Goal: Task Accomplishment & Management: Manage account settings

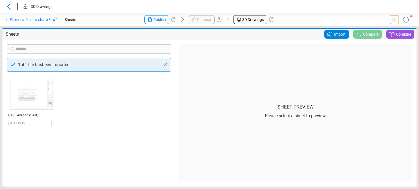
click at [108, 9] on header "3D Drawings" at bounding box center [209, 6] width 419 height 13
drag, startPoint x: 79, startPoint y: 98, endPoint x: 99, endPoint y: 107, distance: 22.2
click at [99, 107] on div "‌ E3 - Elevation (East) Partial 2 [DATE] 15:15" at bounding box center [89, 129] width 172 height 107
click at [149, 110] on div "‌ E3 - Elevation (East) Partial 2 [DATE] 15:15" at bounding box center [89, 129] width 172 height 107
click at [104, 21] on div "Projects new share 3 to 1 Sheets" at bounding box center [70, 19] width 140 height 13
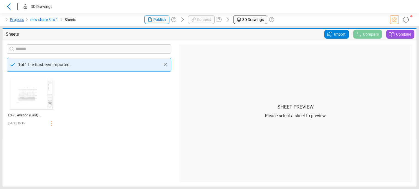
click at [18, 20] on link "Projects" at bounding box center [17, 19] width 14 height 7
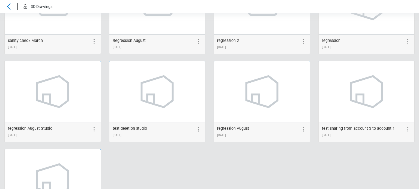
scroll to position [718, 0]
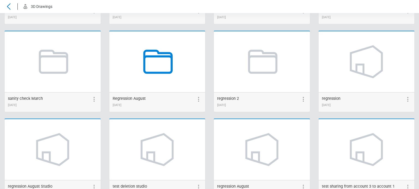
click at [171, 65] on icon at bounding box center [157, 62] width 29 height 24
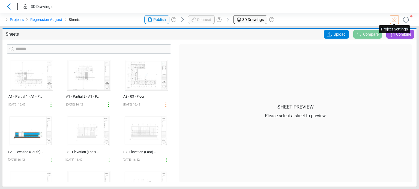
click at [392, 19] on icon at bounding box center [393, 19] width 5 height 5
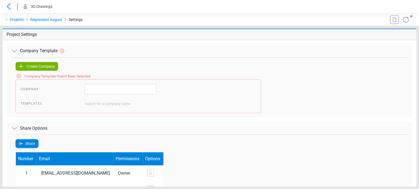
click at [132, 76] on div "Company Template Hasn't Been Selected" at bounding box center [209, 75] width 387 height 9
click at [55, 65] on div "Create Company" at bounding box center [37, 66] width 43 height 9
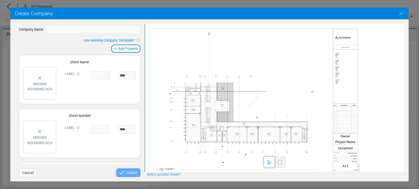
click at [27, 170] on span "Cancel" at bounding box center [27, 173] width 11 height 7
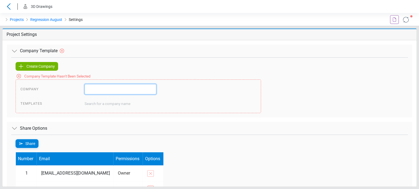
click at [96, 90] on input "text" at bounding box center [120, 89] width 72 height 10
click at [42, 62] on div "Create Company Company Template Hasn't Been Selected Company Templates Search f…" at bounding box center [209, 87] width 396 height 60
click at [42, 65] on span "Create Company" at bounding box center [40, 66] width 28 height 7
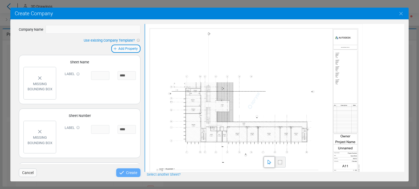
click at [128, 14] on h5 "Create Company" at bounding box center [209, 13] width 389 height 7
click at [118, 33] on input "text" at bounding box center [93, 29] width 95 height 9
type input "*"
type input "**********"
click at [45, 92] on div "Missing bounding box" at bounding box center [40, 83] width 28 height 28
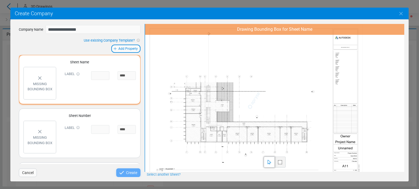
click at [281, 162] on span at bounding box center [280, 162] width 4 height 4
drag, startPoint x: 332, startPoint y: 134, endPoint x: 357, endPoint y: 152, distance: 30.4
click at [357, 152] on div at bounding box center [253, 101] width 217 height 154
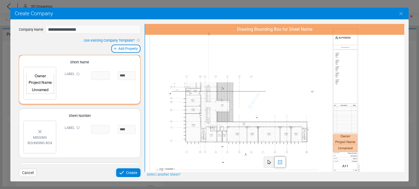
click at [45, 131] on div "Missing bounding box" at bounding box center [40, 137] width 28 height 28
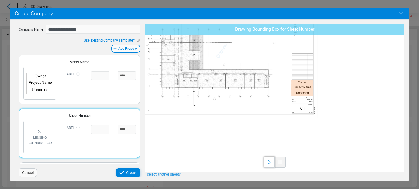
drag, startPoint x: 338, startPoint y: 159, endPoint x: 288, endPoint y: 109, distance: 70.9
click at [288, 108] on div at bounding box center [222, 51] width 192 height 136
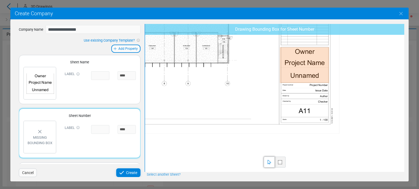
click at [280, 161] on span at bounding box center [280, 162] width 4 height 4
drag, startPoint x: 280, startPoint y: 105, endPoint x: 328, endPoint y: 116, distance: 48.7
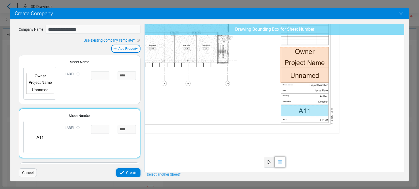
scroll to position [47, 0]
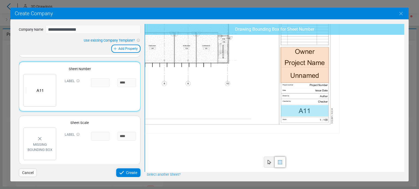
click at [46, 140] on div "Missing bounding box" at bounding box center [40, 144] width 28 height 28
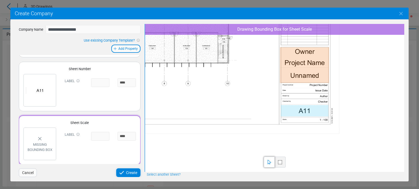
click at [280, 161] on span at bounding box center [280, 162] width 4 height 4
drag, startPoint x: 281, startPoint y: 118, endPoint x: 328, endPoint y: 123, distance: 46.5
click at [125, 173] on icon at bounding box center [121, 173] width 7 height 7
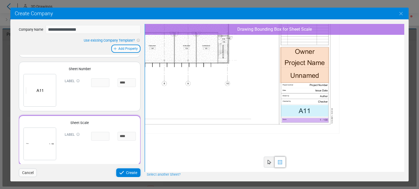
type input "**********"
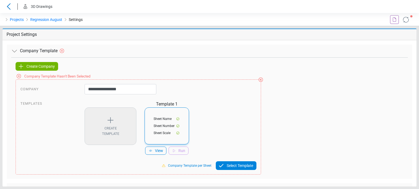
scroll to position [0, 0]
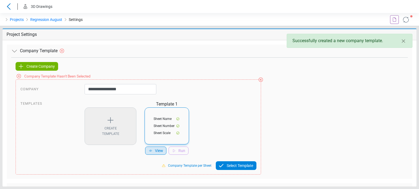
click at [155, 150] on span "View" at bounding box center [159, 151] width 8 height 6
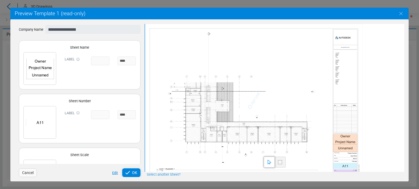
click at [113, 173] on div "Edit" at bounding box center [114, 173] width 8 height 5
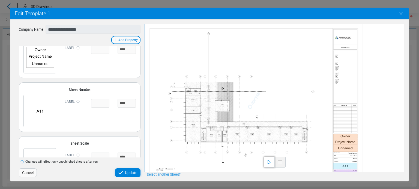
scroll to position [45, 0]
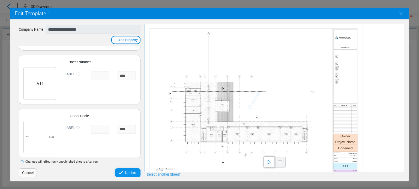
click at [121, 173] on icon at bounding box center [120, 172] width 4 height 3
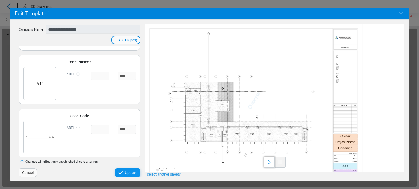
click at [128, 170] on div "Update" at bounding box center [127, 173] width 25 height 9
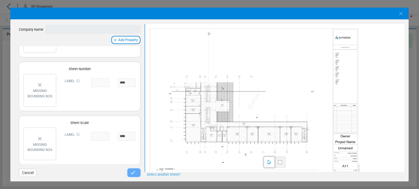
click at [29, 174] on span "Cancel" at bounding box center [27, 173] width 11 height 7
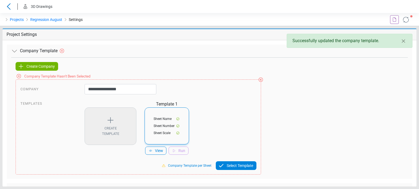
click at [158, 121] on span "Sheet Name" at bounding box center [162, 119] width 18 height 5
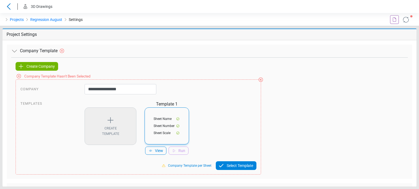
click at [222, 164] on icon at bounding box center [221, 165] width 4 height 3
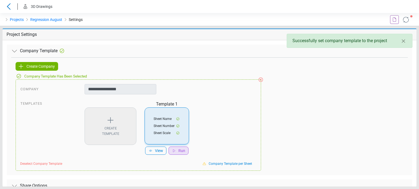
click at [179, 151] on span "Run" at bounding box center [181, 151] width 7 height 6
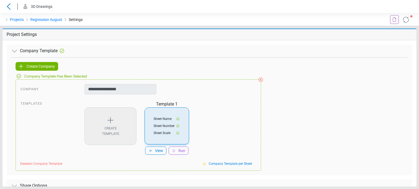
click at [407, 23] on icon at bounding box center [406, 20] width 10 height 10
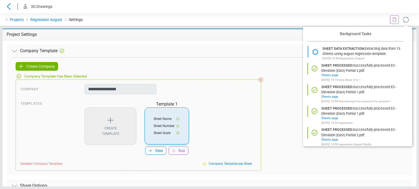
click at [406, 21] on icon at bounding box center [405, 19] width 9 height 9
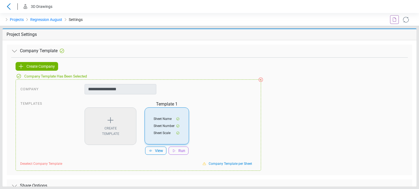
click at [113, 121] on icon at bounding box center [110, 120] width 9 height 9
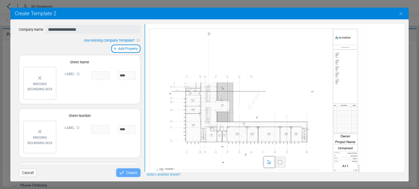
click at [91, 73] on input at bounding box center [100, 75] width 18 height 9
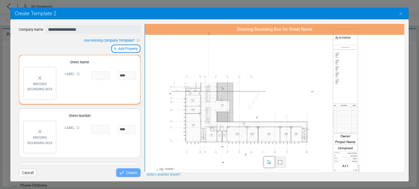
click at [103, 73] on input at bounding box center [100, 75] width 18 height 9
paste input "**********"
type input "**********"
click at [279, 162] on span at bounding box center [280, 162] width 4 height 4
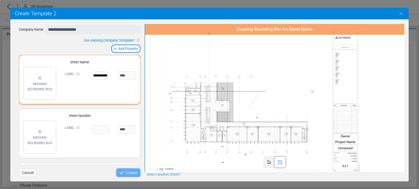
scroll to position [0, 0]
drag, startPoint x: 343, startPoint y: 149, endPoint x: 357, endPoint y: 144, distance: 14.8
click at [357, 144] on div at bounding box center [253, 101] width 217 height 154
click at [72, 131] on div "Label" at bounding box center [73, 129] width 26 height 9
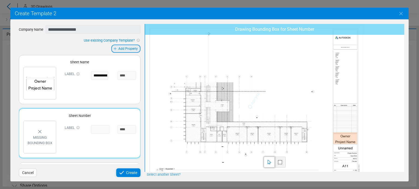
click at [131, 45] on div "Add Property" at bounding box center [125, 49] width 29 height 8
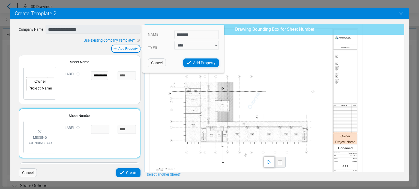
type input "******"
drag, startPoint x: 197, startPoint y: 45, endPoint x: 193, endPoint y: 47, distance: 3.9
click at [197, 45] on select "**** *****" at bounding box center [196, 45] width 44 height 9
click at [174, 41] on select "**** *****" at bounding box center [196, 45] width 44 height 9
click at [196, 63] on span "Add Property" at bounding box center [204, 63] width 22 height 7
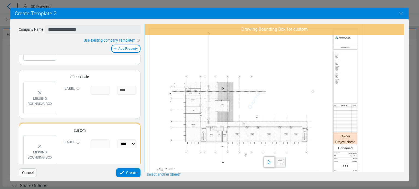
scroll to position [101, 0]
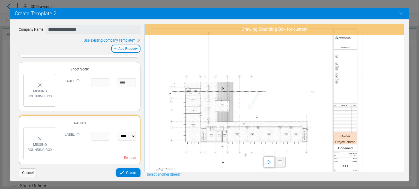
click at [278, 165] on div at bounding box center [279, 162] width 11 height 11
drag, startPoint x: 334, startPoint y: 53, endPoint x: 353, endPoint y: 59, distance: 20.1
click at [353, 59] on div at bounding box center [253, 101] width 217 height 154
click at [126, 48] on span "Add Property" at bounding box center [127, 48] width 19 height 5
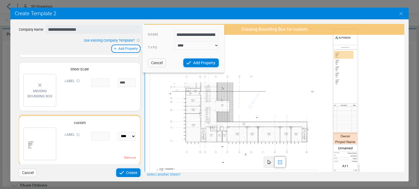
scroll to position [0, 459]
type input "**********"
click at [186, 46] on select "**** *****" at bounding box center [196, 45] width 44 height 9
select select "*****"
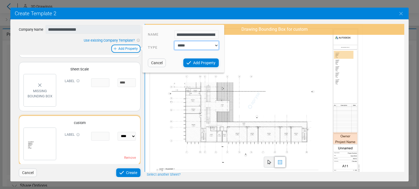
click at [174, 41] on select "**** *****" at bounding box center [196, 45] width 44 height 9
click at [192, 63] on div "Add Property" at bounding box center [200, 63] width 35 height 9
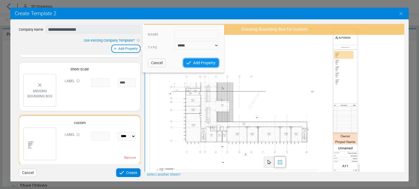
select select "*****"
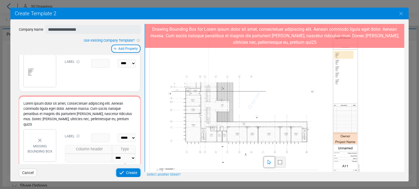
scroll to position [175, 0]
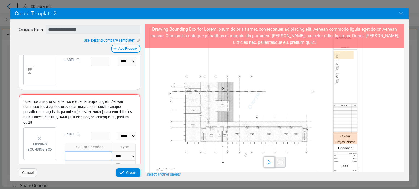
click at [83, 152] on input "text" at bounding box center [88, 156] width 47 height 9
paste input "**********"
type input "**********"
click at [121, 152] on select "**** ******" at bounding box center [122, 156] width 23 height 9
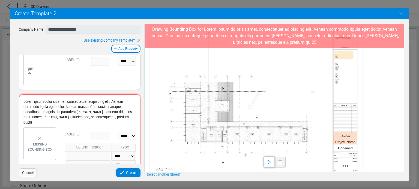
scroll to position [0, 0]
select select "******"
click at [111, 152] on select "**** ******" at bounding box center [122, 156] width 23 height 9
click at [283, 162] on div at bounding box center [279, 162] width 11 height 11
drag, startPoint x: 340, startPoint y: 164, endPoint x: 353, endPoint y: 168, distance: 13.7
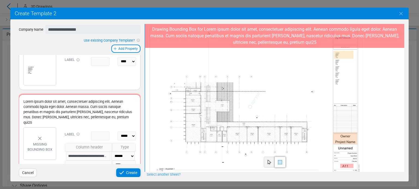
click at [353, 168] on div at bounding box center [253, 101] width 217 height 154
click at [132, 175] on span "Create" at bounding box center [131, 173] width 11 height 7
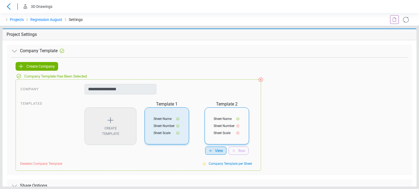
click at [219, 154] on div "View" at bounding box center [215, 151] width 21 height 8
select select "*****"
select select "******"
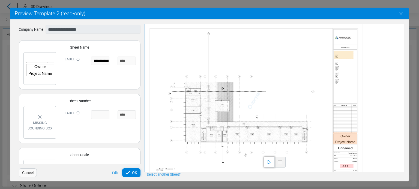
click at [116, 176] on div "Edit OK" at bounding box center [112, 173] width 65 height 9
click at [136, 177] on div "OK" at bounding box center [131, 173] width 18 height 9
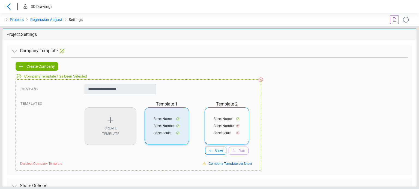
click at [222, 165] on span "Company Template per Sheet" at bounding box center [229, 164] width 43 height 5
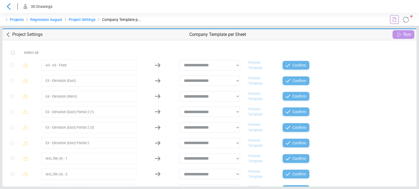
click at [407, 19] on icon at bounding box center [405, 19] width 9 height 9
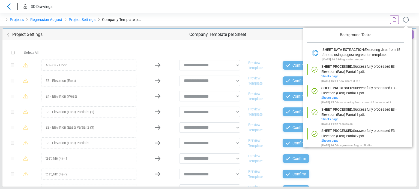
click at [407, 19] on icon at bounding box center [405, 19] width 9 height 9
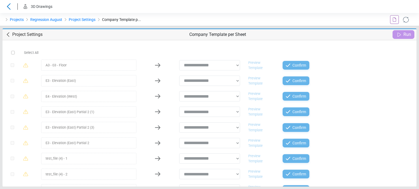
click at [145, 38] on div "Project Settings Company Template per Sheet Run" at bounding box center [209, 34] width 414 height 11
click at [88, 21] on link "Project Settings" at bounding box center [82, 19] width 27 height 7
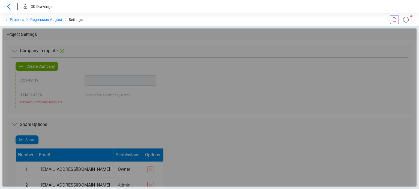
type input "**********"
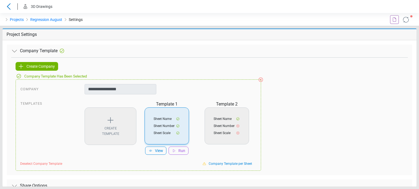
click at [403, 20] on icon at bounding box center [406, 20] width 8 height 8
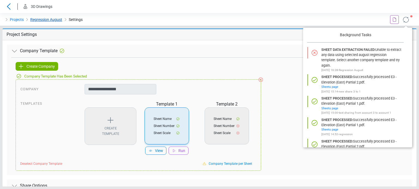
click at [42, 19] on link "Regression August" at bounding box center [46, 19] width 32 height 7
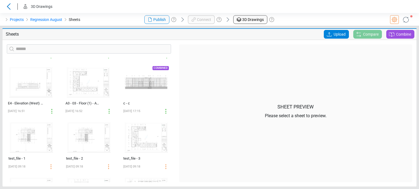
scroll to position [191, 0]
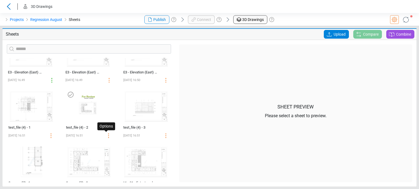
click at [107, 135] on icon at bounding box center [108, 136] width 7 height 7
click at [98, 138] on icon at bounding box center [99, 136] width 7 height 7
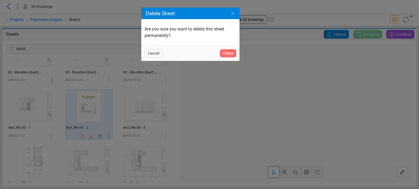
click at [224, 56] on span "Delete" at bounding box center [228, 53] width 10 height 7
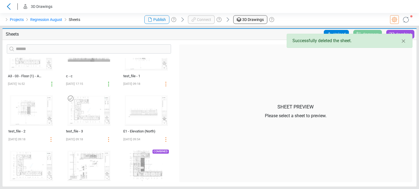
scroll to position [429, 0]
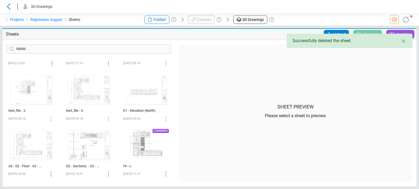
click at [393, 21] on icon at bounding box center [394, 19] width 7 height 7
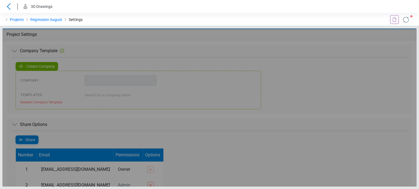
type input "**********"
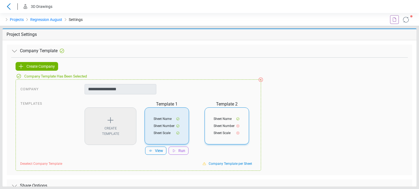
click at [235, 122] on div "Sheet Name Sheet Number Sheet Scale" at bounding box center [226, 126] width 44 height 37
click at [222, 131] on span "Sheet Scale" at bounding box center [221, 133] width 17 height 5
click at [173, 132] on div "Sheet Scale" at bounding box center [166, 133] width 26 height 5
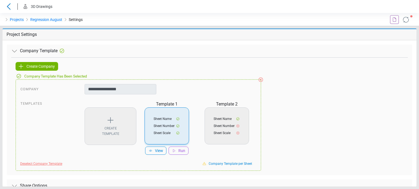
click at [45, 163] on span "Deselect Company Template" at bounding box center [41, 164] width 42 height 5
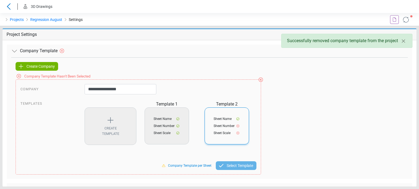
click at [236, 133] on icon at bounding box center [237, 133] width 4 height 4
click at [231, 173] on div "**********" at bounding box center [138, 127] width 245 height 95
click at [231, 168] on span "Select Template" at bounding box center [239, 166] width 26 height 7
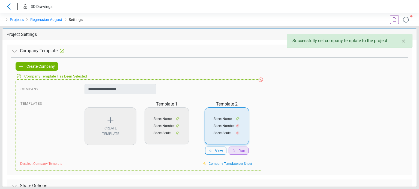
click at [237, 151] on div "Run" at bounding box center [238, 151] width 20 height 8
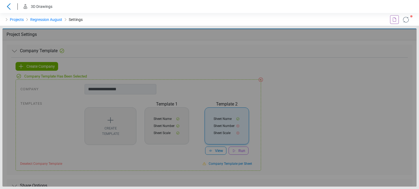
click at [404, 21] on icon at bounding box center [405, 19] width 9 height 9
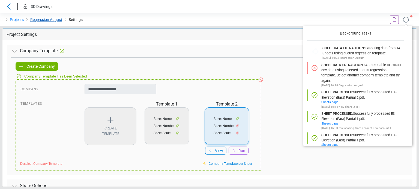
click at [57, 22] on link "Regression August" at bounding box center [46, 19] width 32 height 7
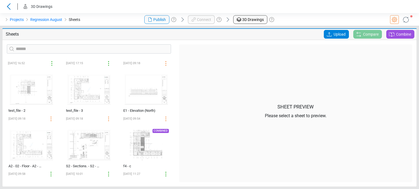
scroll to position [429, 0]
click at [406, 19] on icon at bounding box center [405, 19] width 9 height 9
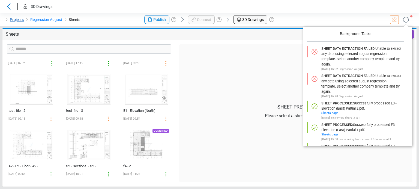
click at [17, 20] on link "Projects" at bounding box center [17, 19] width 14 height 7
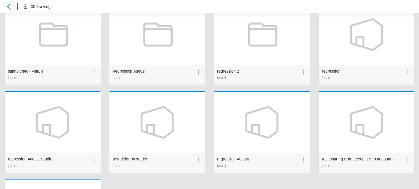
scroll to position [718, 0]
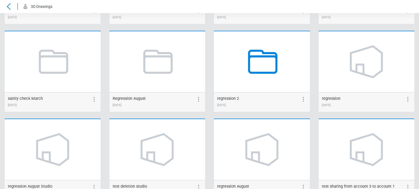
click at [268, 67] on icon at bounding box center [261, 61] width 41 height 41
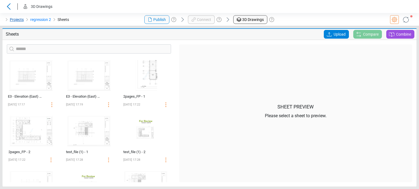
click at [12, 23] on link "Projects" at bounding box center [17, 19] width 14 height 7
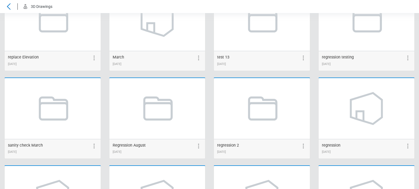
scroll to position [746, 0]
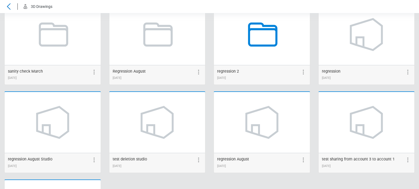
click at [269, 46] on icon at bounding box center [261, 34] width 41 height 41
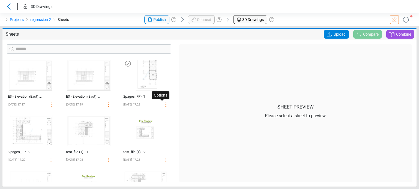
click at [162, 105] on icon at bounding box center [165, 105] width 7 height 7
click at [155, 107] on icon at bounding box center [157, 105] width 4 height 4
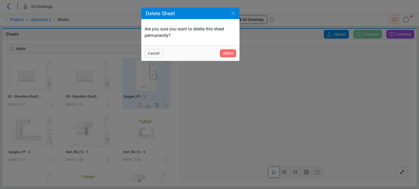
click at [227, 53] on span "Delete" at bounding box center [228, 53] width 10 height 7
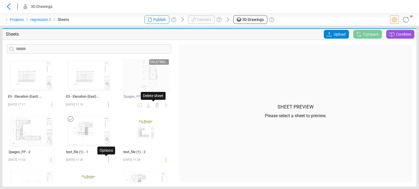
click at [108, 158] on circle at bounding box center [108, 158] width 1 height 1
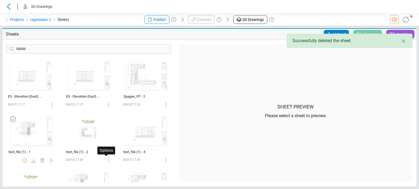
click at [108, 158] on circle at bounding box center [108, 158] width 1 height 1
click at [99, 160] on icon at bounding box center [99, 161] width 7 height 7
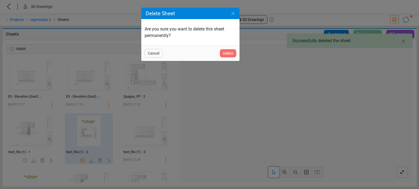
click at [228, 53] on span "Delete" at bounding box center [228, 53] width 10 height 7
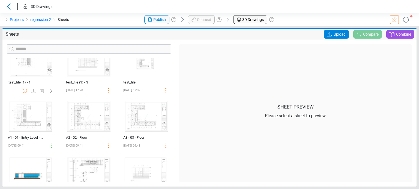
scroll to position [43, 0]
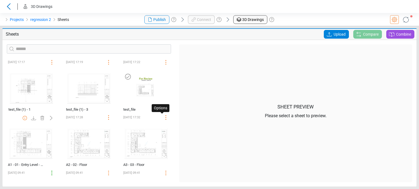
click at [162, 116] on icon at bounding box center [165, 117] width 7 height 7
click at [155, 115] on icon at bounding box center [157, 118] width 7 height 7
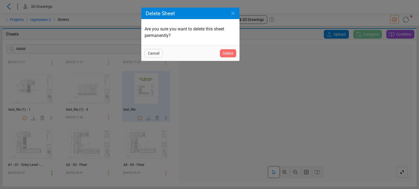
click at [226, 55] on span "Delete" at bounding box center [228, 53] width 10 height 7
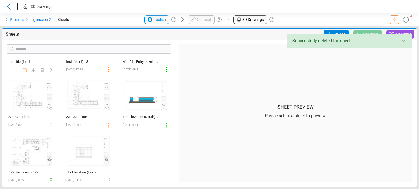
scroll to position [97, 0]
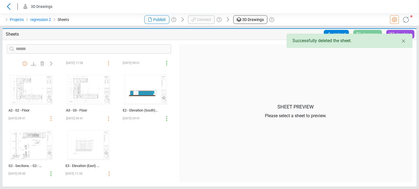
click at [392, 17] on icon at bounding box center [394, 19] width 7 height 7
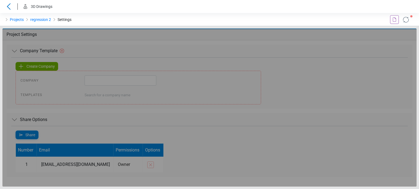
click at [99, 83] on div "Loading... Loading... Loading..." at bounding box center [209, 108] width 414 height 158
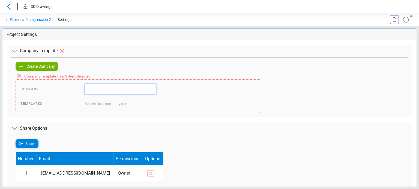
click at [98, 87] on input "text" at bounding box center [120, 89] width 72 height 10
click at [97, 104] on li "august regression" at bounding box center [106, 102] width 43 height 8
type input "**********"
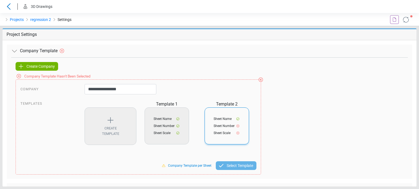
click at [228, 130] on div "Sheet Name Sheet Number Sheet Scale" at bounding box center [226, 126] width 44 height 37
click at [222, 166] on icon at bounding box center [221, 166] width 7 height 7
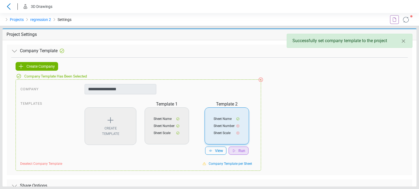
click at [235, 150] on icon at bounding box center [234, 151] width 4 height 4
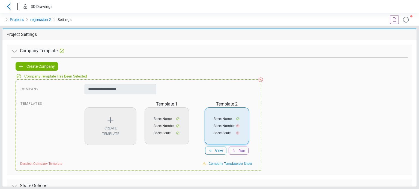
click at [403, 21] on icon at bounding box center [405, 20] width 6 height 6
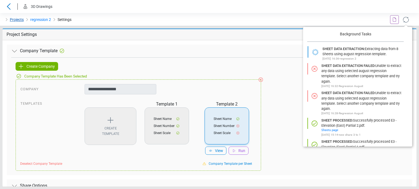
click at [13, 22] on link "Projects" at bounding box center [17, 19] width 14 height 7
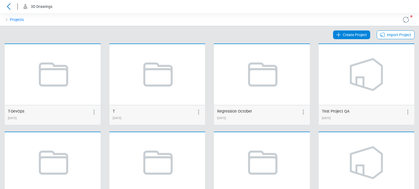
click at [353, 37] on span "Create Project" at bounding box center [355, 35] width 24 height 7
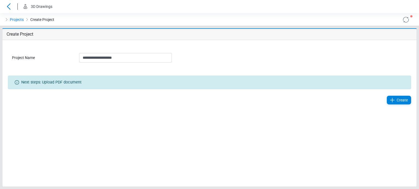
type input "**********"
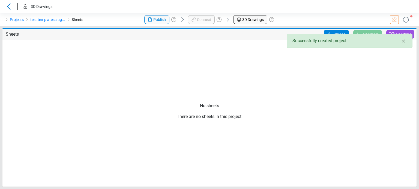
click at [328, 32] on icon at bounding box center [329, 34] width 7 height 7
click at [0, 0] on input "Upload" at bounding box center [0, 0] width 0 height 0
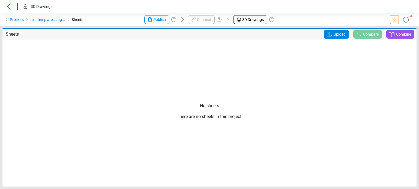
click at [404, 21] on icon at bounding box center [405, 19] width 9 height 9
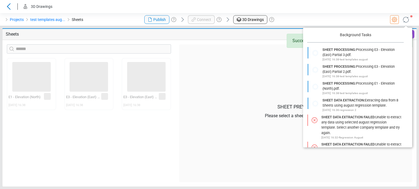
click at [325, 17] on div at bounding box center [349, 19] width 140 height 13
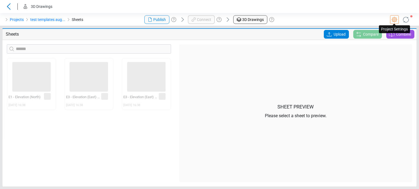
click at [392, 21] on icon at bounding box center [394, 19] width 7 height 7
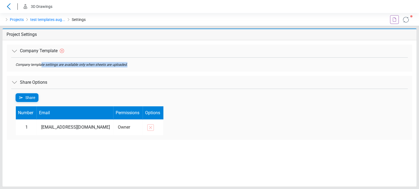
drag, startPoint x: 41, startPoint y: 66, endPoint x: 134, endPoint y: 66, distance: 92.9
click at [134, 66] on div "Company template settings are available only when sheets are uploaded." at bounding box center [209, 64] width 387 height 5
click at [142, 41] on div "Company Template Company template settings are available only when sheets are u…" at bounding box center [209, 113] width 414 height 147
click at [389, 18] on div at bounding box center [392, 19] width 11 height 9
click at [392, 19] on icon at bounding box center [394, 19] width 7 height 7
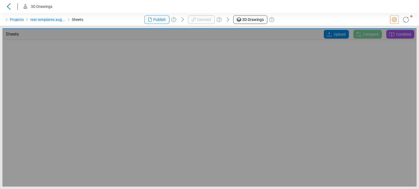
click at [406, 24] on icon at bounding box center [405, 19] width 9 height 9
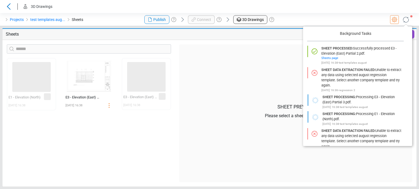
click at [166, 158] on div "‌ E1 - Elevation (North) [DATE] 16:38 ‌ ‌ E3 - Elevation (East) Partial 2 [DATE…" at bounding box center [89, 120] width 172 height 125
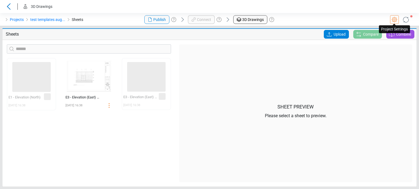
click at [395, 21] on icon at bounding box center [394, 19] width 7 height 7
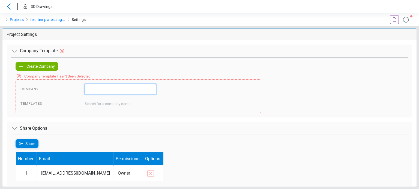
click at [142, 88] on input "text" at bounding box center [120, 89] width 72 height 10
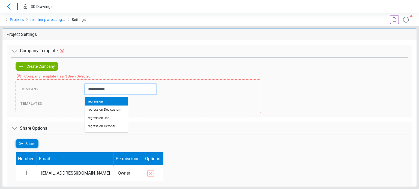
type input "**********"
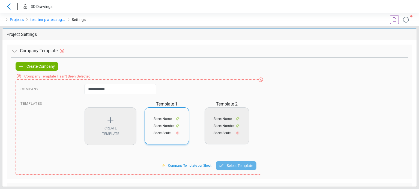
click at [158, 132] on span "Sheet Scale" at bounding box center [161, 133] width 17 height 5
click at [255, 165] on div "Select Template" at bounding box center [236, 166] width 41 height 9
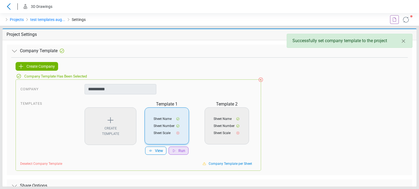
click at [173, 151] on icon at bounding box center [174, 151] width 2 height 3
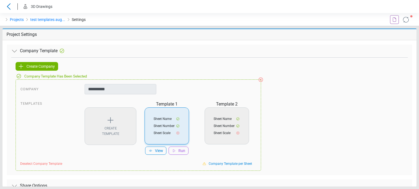
click at [406, 20] on icon at bounding box center [406, 20] width 10 height 10
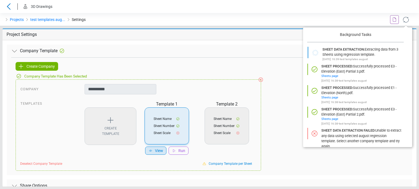
click at [156, 154] on div "View" at bounding box center [155, 151] width 21 height 8
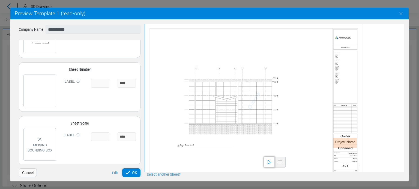
scroll to position [32, 0]
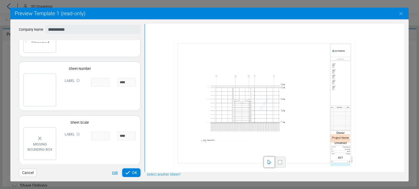
click at [114, 172] on div "Edit" at bounding box center [114, 173] width 8 height 5
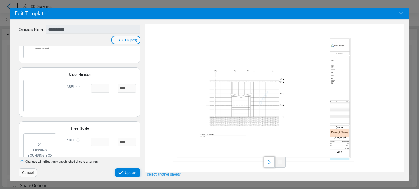
drag, startPoint x: 347, startPoint y: 139, endPoint x: 347, endPoint y: 134, distance: 5.5
click at [347, 134] on div at bounding box center [263, 98] width 181 height 128
click at [134, 169] on div "Update" at bounding box center [127, 173] width 25 height 9
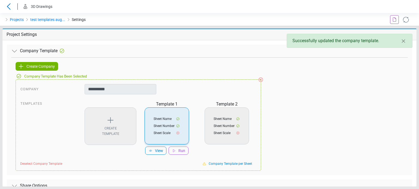
click at [407, 24] on icon at bounding box center [405, 19] width 9 height 9
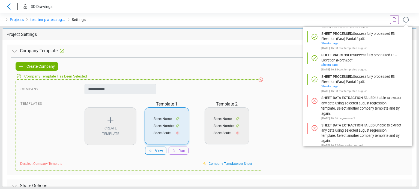
scroll to position [0, 0]
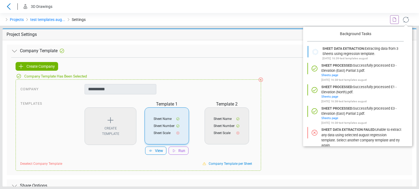
click at [237, 42] on div "**********" at bounding box center [209, 113] width 414 height 147
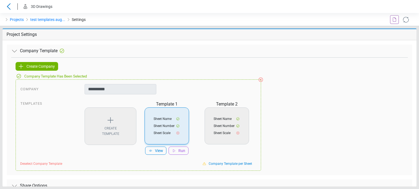
click at [308, 139] on div "**********" at bounding box center [209, 116] width 396 height 118
click at [404, 20] on icon at bounding box center [405, 19] width 9 height 9
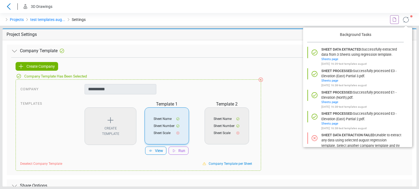
click at [274, 43] on div "**********" at bounding box center [209, 113] width 414 height 147
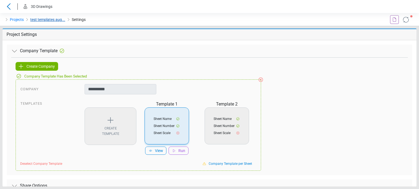
click at [46, 20] on link "test templates aug..." at bounding box center [47, 19] width 35 height 7
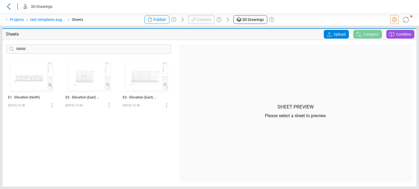
click at [106, 129] on div "‌ E1 - Elevation (North) [DATE] 16:38 ‌ E3 - Elevation (East) Partial 2 [DATE] …" at bounding box center [89, 120] width 172 height 125
click at [134, 96] on div "E3 - Elevation (East) Partial 3" at bounding box center [140, 97] width 35 height 5
select select "**********"
select select "*********"
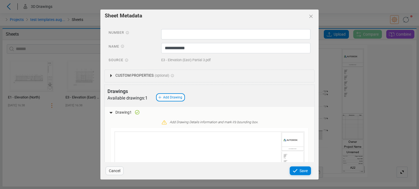
click at [133, 73] on span "Custom Properties" at bounding box center [134, 76] width 38 height 6
click at [120, 175] on div "Cancel" at bounding box center [114, 171] width 18 height 9
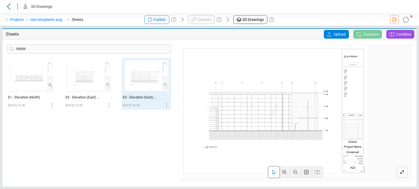
click at [397, 19] on link at bounding box center [394, 19] width 9 height 9
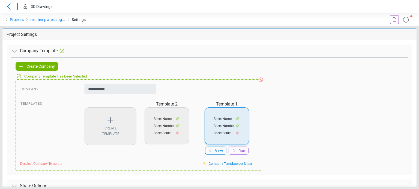
click at [52, 164] on span "Deselect Company Template" at bounding box center [41, 164] width 42 height 5
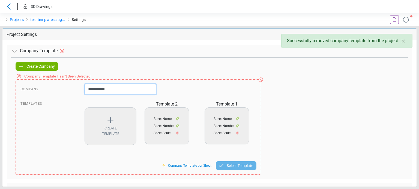
click at [119, 90] on input "**********" at bounding box center [120, 89] width 72 height 10
drag, startPoint x: 109, startPoint y: 92, endPoint x: 74, endPoint y: 93, distance: 34.9
click at [74, 93] on div "**********" at bounding box center [138, 89] width 244 height 10
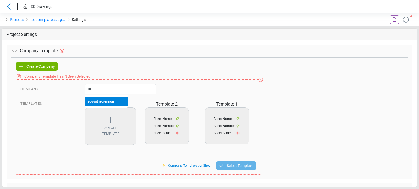
click at [94, 105] on li "august regression" at bounding box center [106, 102] width 43 height 8
type input "**********"
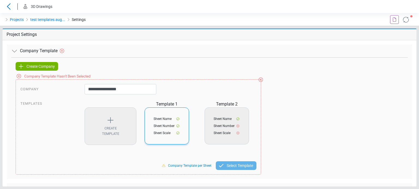
click at [155, 122] on div "Sheet Name Sheet Number Sheet Scale" at bounding box center [166, 126] width 44 height 37
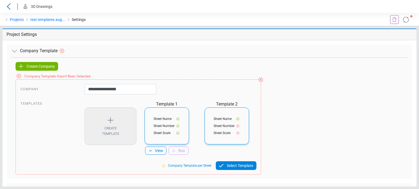
click at [219, 128] on span "Sheet Number" at bounding box center [223, 126] width 21 height 5
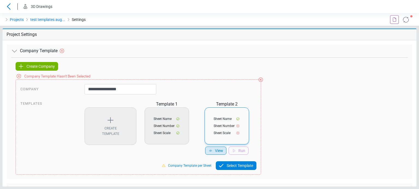
click at [215, 149] on span "View" at bounding box center [219, 151] width 8 height 6
select select "*****"
select select "******"
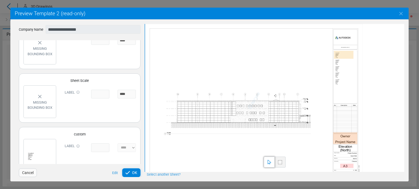
scroll to position [156, 0]
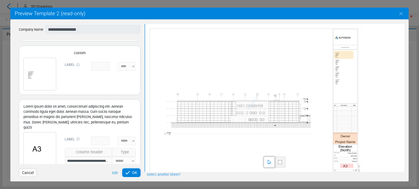
click at [131, 177] on div "**********" at bounding box center [209, 101] width 398 height 162
click at [130, 175] on icon at bounding box center [127, 173] width 7 height 7
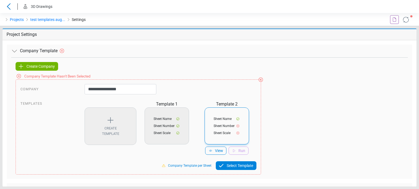
click at [244, 165] on span "Select Template" at bounding box center [239, 166] width 26 height 7
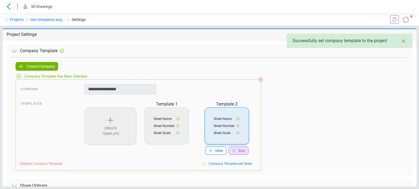
click at [231, 152] on div "Run" at bounding box center [238, 151] width 20 height 8
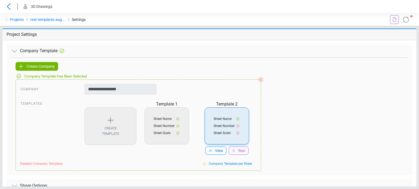
click at [405, 23] on icon at bounding box center [405, 19] width 9 height 9
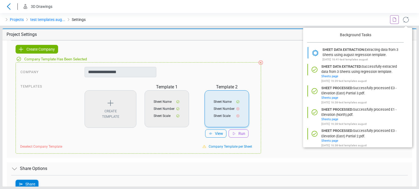
scroll to position [0, 0]
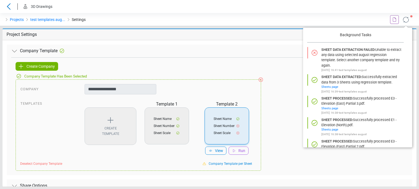
click at [251, 85] on div "**********" at bounding box center [138, 89] width 244 height 10
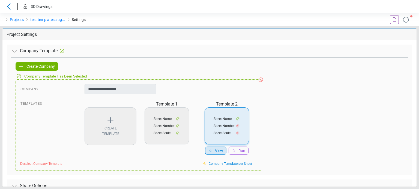
click at [222, 152] on span "View" at bounding box center [219, 151] width 8 height 6
select select "*****"
select select "******"
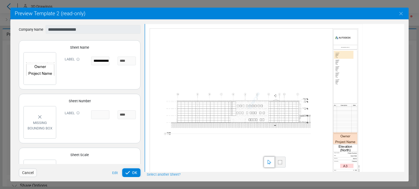
click at [100, 62] on div "**********" at bounding box center [100, 61] width 18 height 9
click at [29, 175] on span "Cancel" at bounding box center [27, 173] width 11 height 7
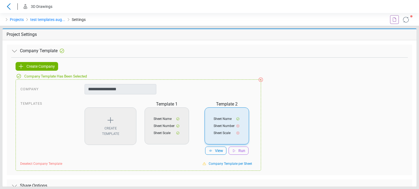
click at [101, 127] on div "Create Template" at bounding box center [110, 127] width 52 height 38
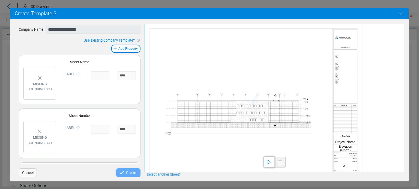
click at [92, 78] on input at bounding box center [100, 75] width 18 height 9
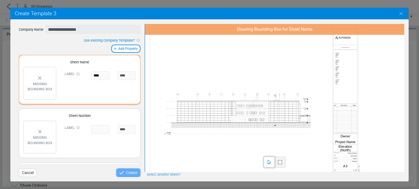
type input "****"
click at [281, 163] on span at bounding box center [280, 162] width 4 height 4
drag, startPoint x: 335, startPoint y: 135, endPoint x: 355, endPoint y: 146, distance: 22.6
click at [355, 146] on div at bounding box center [253, 101] width 217 height 154
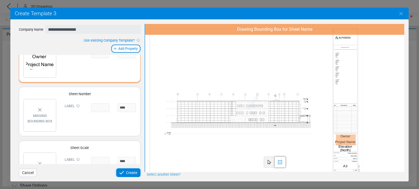
scroll to position [47, 0]
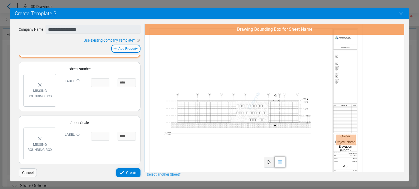
click at [43, 98] on div "Missing bounding box" at bounding box center [40, 93] width 28 height 10
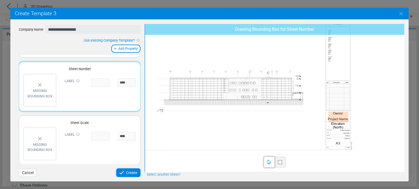
drag, startPoint x: 333, startPoint y: 161, endPoint x: 325, endPoint y: 135, distance: 27.1
click at [325, 135] on div at bounding box center [246, 78] width 217 height 154
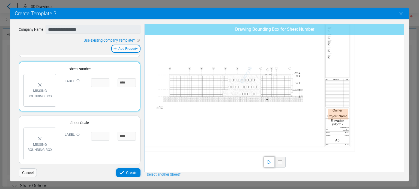
click at [280, 162] on span at bounding box center [280, 162] width 4 height 4
drag, startPoint x: 326, startPoint y: 137, endPoint x: 348, endPoint y: 143, distance: 23.0
click at [348, 143] on div at bounding box center [245, 75] width 217 height 154
click at [123, 48] on span "Add Property" at bounding box center [127, 48] width 19 height 5
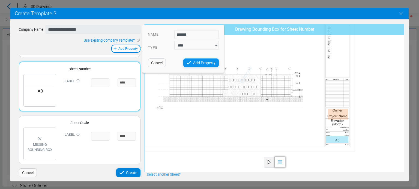
type input "******"
click at [197, 62] on span "Add Property" at bounding box center [204, 63] width 22 height 7
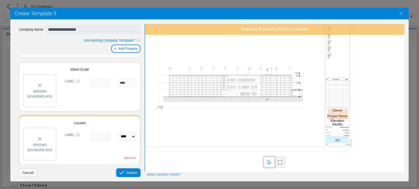
scroll to position [101, 0]
click at [278, 165] on div at bounding box center [279, 162] width 11 height 11
drag, startPoint x: 326, startPoint y: 126, endPoint x: 349, endPoint y: 131, distance: 23.9
click at [349, 131] on div at bounding box center [245, 75] width 217 height 154
click at [124, 48] on span "Add Property" at bounding box center [127, 48] width 19 height 5
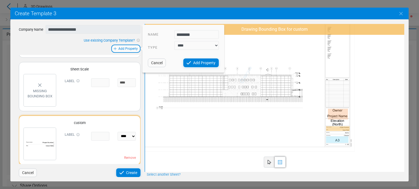
type input "********"
click at [178, 47] on select "**** *****" at bounding box center [196, 45] width 44 height 9
select select "*****"
click at [174, 41] on select "**** *****" at bounding box center [196, 45] width 44 height 9
click at [187, 63] on icon at bounding box center [188, 62] width 4 height 3
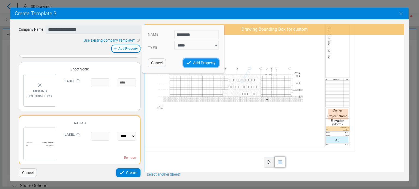
select select "*****"
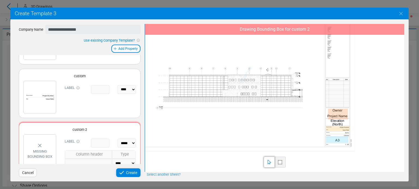
scroll to position [160, 0]
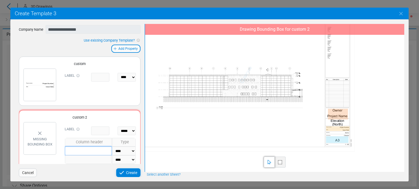
click at [86, 152] on input "text" at bounding box center [88, 151] width 47 height 9
click at [278, 162] on span at bounding box center [280, 162] width 4 height 4
drag, startPoint x: 325, startPoint y: 78, endPoint x: 348, endPoint y: 81, distance: 22.9
click at [348, 81] on div at bounding box center [245, 75] width 217 height 154
click at [90, 150] on input "text" at bounding box center [88, 151] width 47 height 9
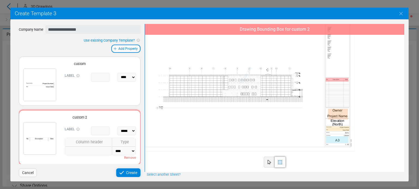
click at [129, 154] on select "**** ******" at bounding box center [123, 151] width 23 height 9
drag, startPoint x: 124, startPoint y: 151, endPoint x: 121, endPoint y: 158, distance: 7.4
click at [124, 151] on select "**** ******" at bounding box center [123, 151] width 23 height 9
click at [120, 152] on select "**** ******" at bounding box center [123, 151] width 23 height 9
click at [112, 147] on select "**** ******" at bounding box center [123, 151] width 23 height 9
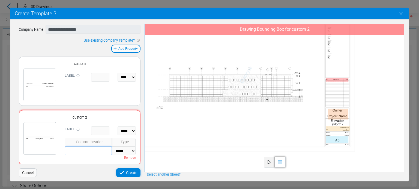
click at [95, 151] on input "text" at bounding box center [88, 151] width 47 height 9
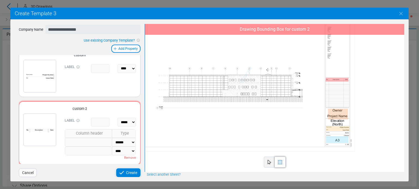
select select "****"
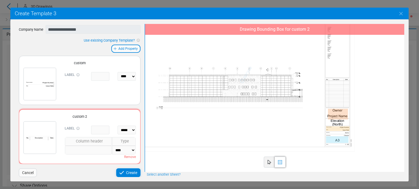
scroll to position [160, 0]
drag, startPoint x: 325, startPoint y: 132, endPoint x: 350, endPoint y: 134, distance: 25.1
click at [350, 134] on div at bounding box center [245, 75] width 217 height 154
click at [122, 172] on icon at bounding box center [121, 173] width 7 height 7
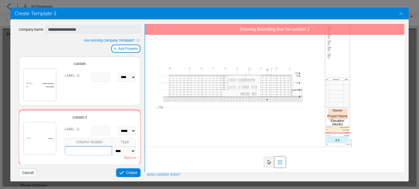
click at [91, 150] on input "text" at bounding box center [88, 151] width 47 height 9
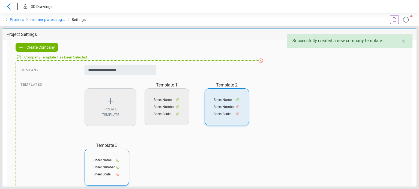
scroll to position [54, 0]
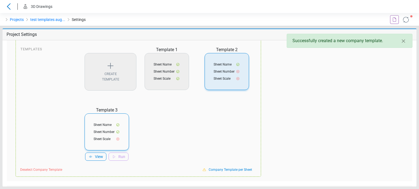
click at [99, 126] on span "Sheet Name" at bounding box center [102, 125] width 18 height 5
click at [48, 168] on span "Deselect Company Template" at bounding box center [41, 170] width 42 height 5
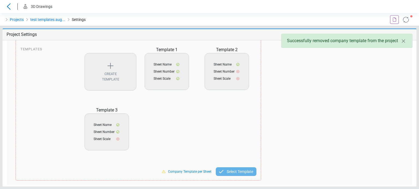
click at [102, 123] on span "Sheet Name" at bounding box center [102, 125] width 18 height 5
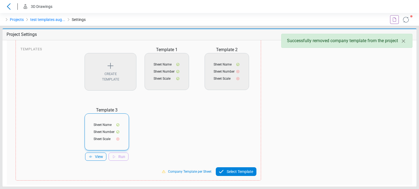
click at [229, 173] on span "Select Template" at bounding box center [239, 172] width 26 height 7
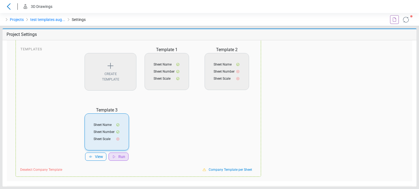
click at [119, 160] on div "Run" at bounding box center [118, 157] width 20 height 8
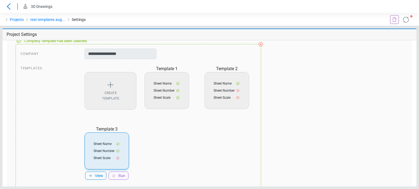
scroll to position [67, 0]
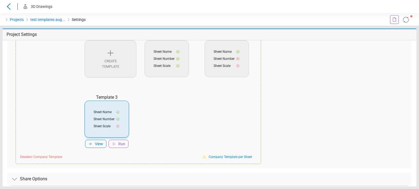
click at [405, 21] on icon at bounding box center [406, 20] width 10 height 10
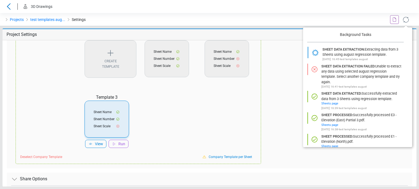
scroll to position [40, 0]
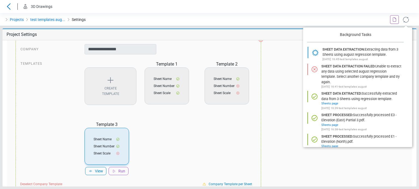
click at [209, 143] on div "Create Template Template 1 Sheet Name Sheet Number Sheet Scale View Run Templat…" at bounding box center [170, 121] width 180 height 121
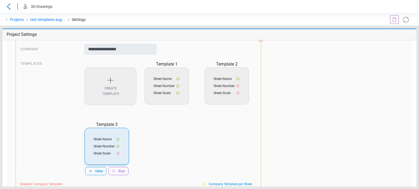
click at [407, 20] on icon at bounding box center [405, 19] width 9 height 9
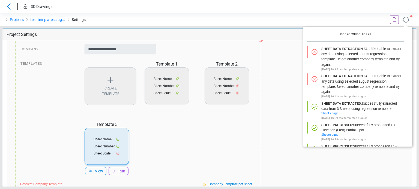
click at [181, 161] on div "Create Template Template 1 Sheet Name Sheet Number Sheet Scale View Run Templat…" at bounding box center [170, 121] width 180 height 121
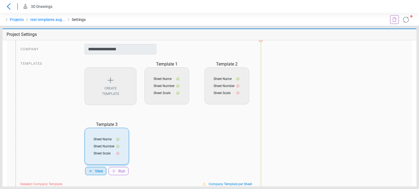
click at [90, 172] on icon at bounding box center [90, 171] width 4 height 4
select select "*****"
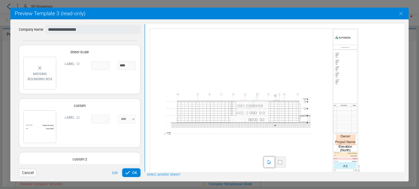
scroll to position [140, 0]
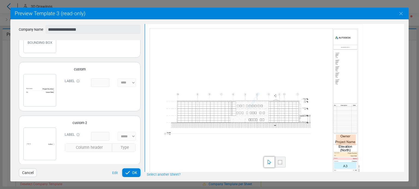
click at [30, 171] on span "Cancel" at bounding box center [27, 173] width 11 height 7
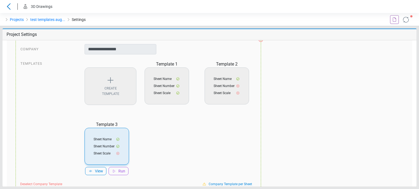
click at [178, 162] on div "Create Template Template 1 Sheet Name Sheet Number Sheet Scale View Run Templat…" at bounding box center [170, 121] width 180 height 121
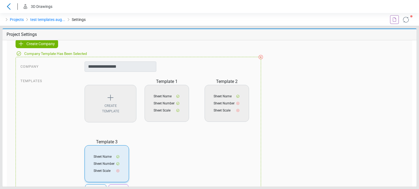
scroll to position [82, 0]
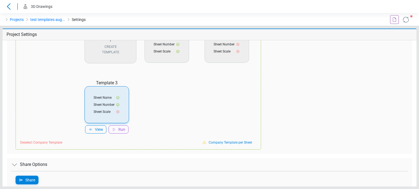
click at [102, 46] on div "Create Template" at bounding box center [110, 45] width 52 height 38
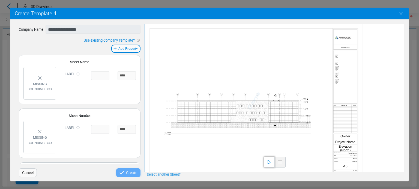
click at [43, 93] on div "Missing bounding box" at bounding box center [40, 83] width 28 height 28
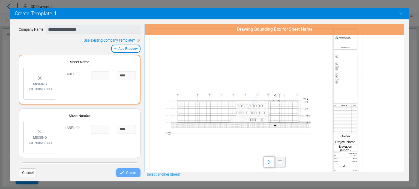
click at [278, 162] on span at bounding box center [280, 162] width 4 height 4
drag, startPoint x: 334, startPoint y: 135, endPoint x: 356, endPoint y: 145, distance: 24.4
click at [356, 145] on div at bounding box center [253, 101] width 217 height 154
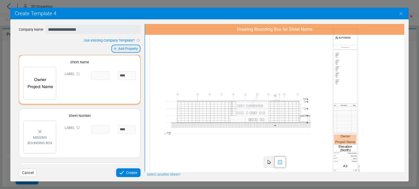
click at [125, 46] on div "Add Property" at bounding box center [125, 49] width 29 height 8
select select "*****"
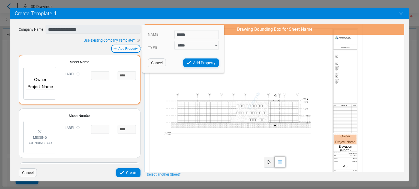
drag, startPoint x: 197, startPoint y: 36, endPoint x: 146, endPoint y: 35, distance: 50.4
click at [146, 35] on div "Name *****" at bounding box center [183, 34] width 79 height 9
type input "*****"
drag, startPoint x: 334, startPoint y: 145, endPoint x: 355, endPoint y: 152, distance: 22.5
click at [355, 152] on div at bounding box center [253, 101] width 217 height 154
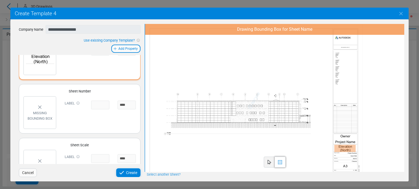
scroll to position [47, 0]
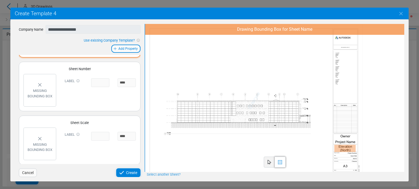
click at [98, 143] on div "Label ****" at bounding box center [97, 144] width 75 height 33
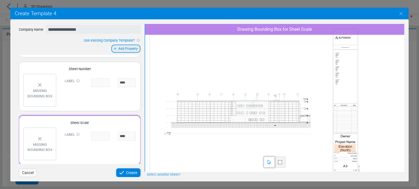
click at [123, 51] on span "Add Property" at bounding box center [127, 48] width 19 height 5
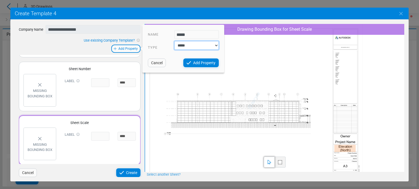
click at [189, 46] on select "**** *****" at bounding box center [196, 45] width 44 height 9
select select "****"
click at [174, 41] on select "**** *****" at bounding box center [196, 45] width 44 height 9
click at [196, 61] on span "Add Property" at bounding box center [204, 63] width 22 height 7
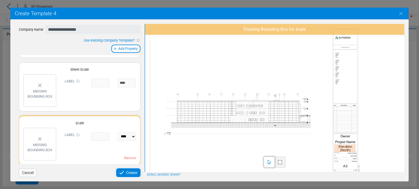
scroll to position [101, 0]
click at [281, 165] on div at bounding box center [279, 162] width 11 height 11
drag, startPoint x: 333, startPoint y: 157, endPoint x: 357, endPoint y: 162, distance: 24.8
click at [357, 162] on div at bounding box center [253, 101] width 217 height 154
click at [119, 175] on icon at bounding box center [121, 173] width 7 height 7
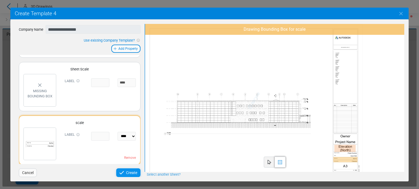
click at [132, 171] on span "Create" at bounding box center [131, 173] width 11 height 7
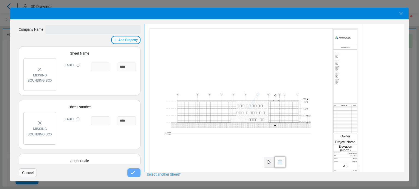
click at [31, 173] on span "Cancel" at bounding box center [27, 173] width 11 height 7
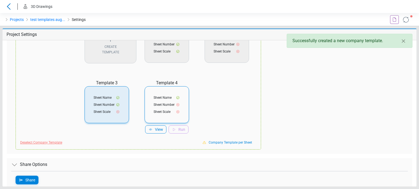
click at [48, 144] on span "Deselect Company Template" at bounding box center [41, 142] width 42 height 5
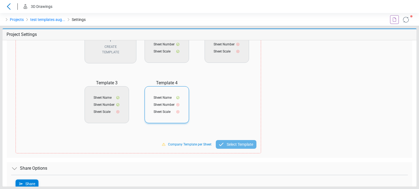
click at [166, 100] on span "Sheet Name" at bounding box center [162, 97] width 18 height 5
click at [228, 141] on span "Select Template" at bounding box center [239, 144] width 26 height 7
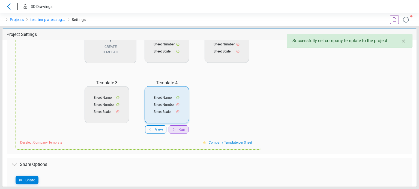
click at [179, 128] on span "Run" at bounding box center [181, 130] width 7 height 6
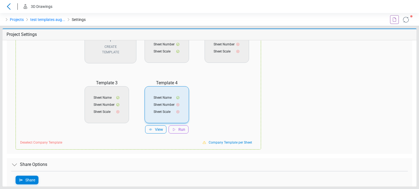
click at [405, 17] on icon at bounding box center [405, 19] width 9 height 9
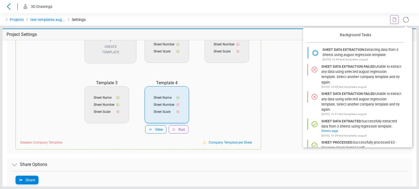
click at [276, 17] on div at bounding box center [244, 19] width 70 height 13
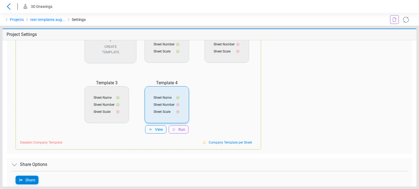
click at [405, 19] on icon at bounding box center [406, 20] width 10 height 10
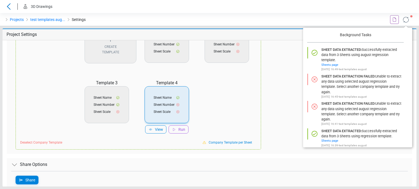
click at [286, 57] on div "**********" at bounding box center [209, 65] width 396 height 178
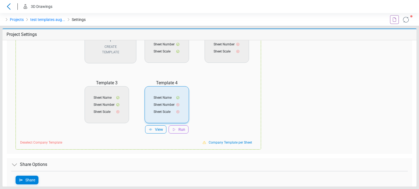
click at [63, 82] on div "Templates" at bounding box center [50, 79] width 60 height 121
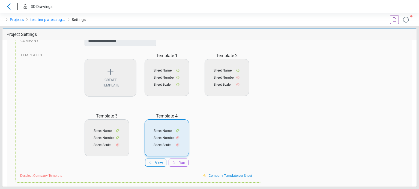
scroll to position [82, 0]
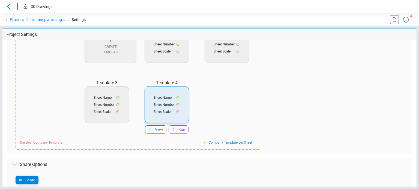
click at [40, 143] on span "Deselect Company Template" at bounding box center [41, 142] width 42 height 5
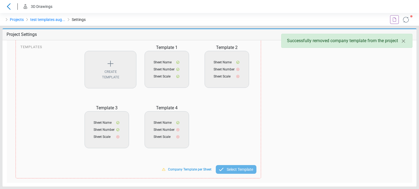
scroll to position [0, 0]
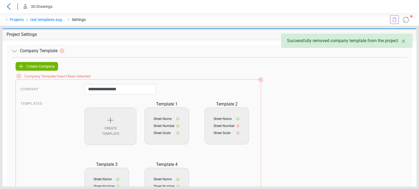
click at [102, 133] on div "Create Template" at bounding box center [110, 127] width 52 height 38
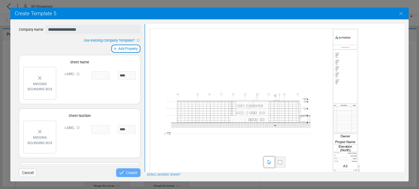
click at [48, 86] on div "Missing bounding box" at bounding box center [40, 86] width 28 height 10
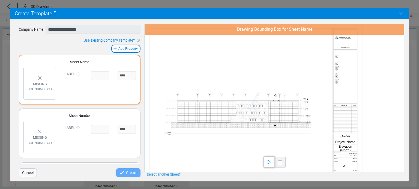
click at [285, 162] on div at bounding box center [279, 162] width 11 height 11
drag, startPoint x: 334, startPoint y: 133, endPoint x: 356, endPoint y: 144, distance: 24.9
click at [356, 144] on div at bounding box center [253, 101] width 217 height 154
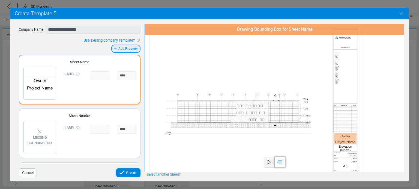
click at [123, 51] on div "Add Property" at bounding box center [125, 49] width 29 height 8
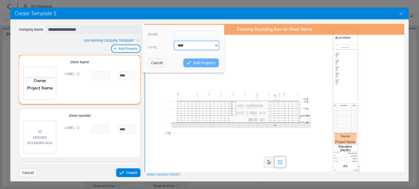
click at [189, 44] on select "**** *****" at bounding box center [196, 45] width 44 height 9
select select "*****"
click at [174, 41] on select "**** *****" at bounding box center [196, 45] width 44 height 9
click at [185, 36] on input "text" at bounding box center [196, 34] width 44 height 9
type input "*****"
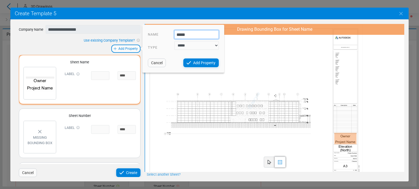
drag, startPoint x: 188, startPoint y: 35, endPoint x: 141, endPoint y: 36, distance: 47.2
click at [141, 36] on body "**********" at bounding box center [209, 94] width 419 height 189
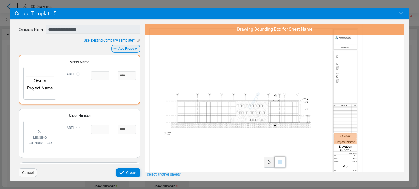
click at [132, 45] on div "Add Property" at bounding box center [125, 49] width 29 height 8
select select "*****"
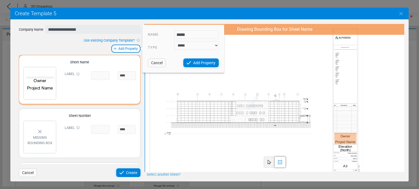
click at [190, 36] on input "*****" at bounding box center [196, 34] width 44 height 9
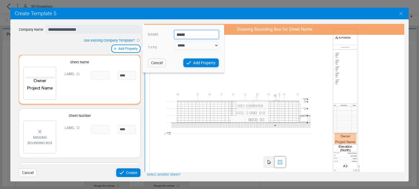
click at [190, 36] on input "*****" at bounding box center [196, 34] width 44 height 9
type input "*****"
click at [198, 64] on span "Add Property" at bounding box center [204, 63] width 22 height 7
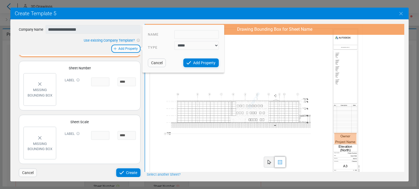
select select "*****"
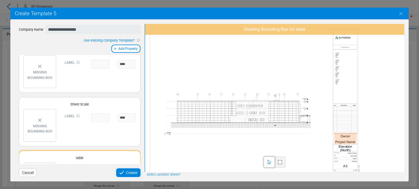
scroll to position [106, 0]
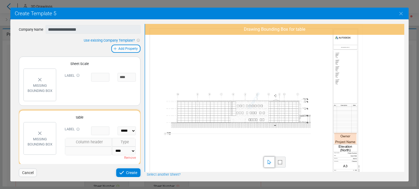
click at [281, 163] on span at bounding box center [280, 162] width 4 height 4
drag, startPoint x: 333, startPoint y: 102, endPoint x: 356, endPoint y: 110, distance: 24.3
click at [356, 110] on div at bounding box center [253, 101] width 217 height 154
click at [87, 152] on input "text" at bounding box center [88, 151] width 47 height 9
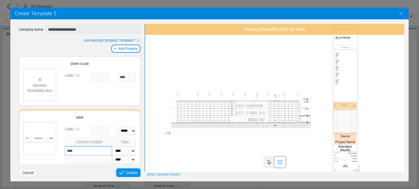
type input "****"
click at [127, 173] on span "Create" at bounding box center [131, 173] width 11 height 7
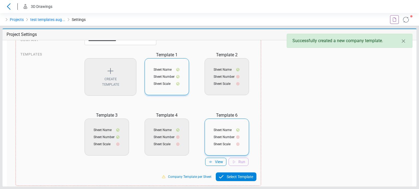
scroll to position [109, 0]
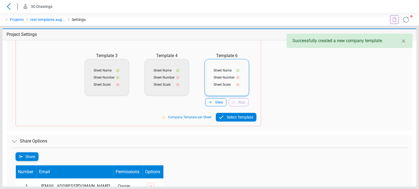
click at [230, 118] on span "Select Template" at bounding box center [239, 117] width 26 height 7
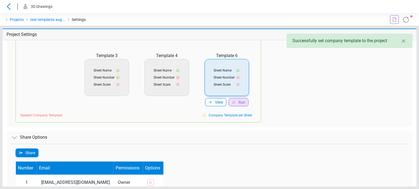
click at [232, 105] on div "Run" at bounding box center [238, 102] width 20 height 8
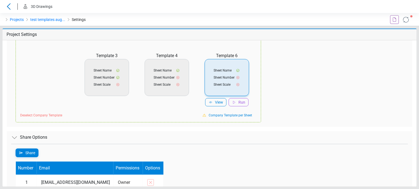
click at [404, 20] on icon at bounding box center [405, 19] width 9 height 9
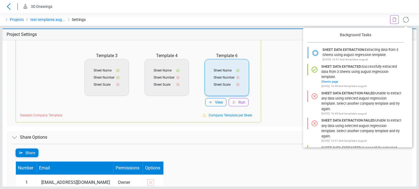
click at [174, 23] on div "Projects test templates aug... Settings" at bounding box center [104, 19] width 209 height 13
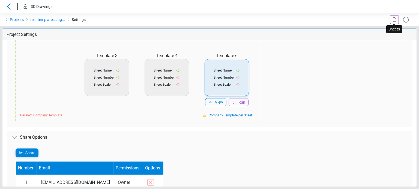
click at [391, 19] on icon at bounding box center [394, 19] width 7 height 7
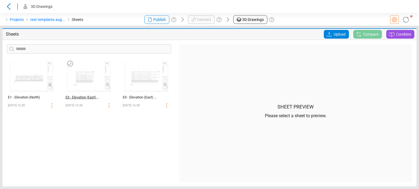
click at [83, 99] on div "E3 - Elevation (East) Partial 2" at bounding box center [82, 97] width 35 height 5
select select "**********"
select select "*********"
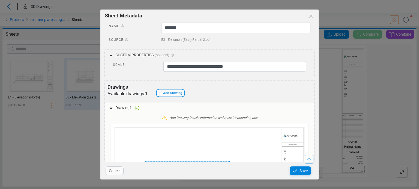
scroll to position [8, 0]
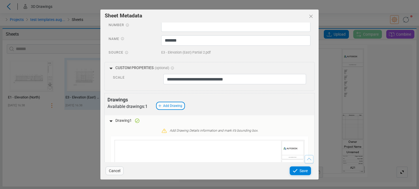
click at [116, 169] on span "Cancel" at bounding box center [114, 171] width 11 height 7
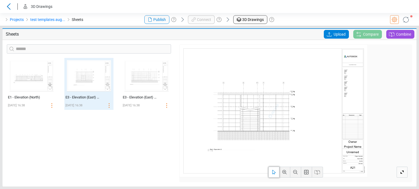
click at [406, 23] on icon at bounding box center [405, 19] width 9 height 9
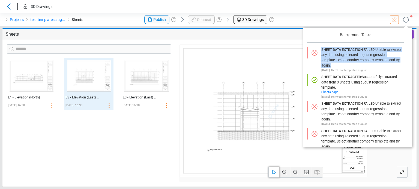
drag, startPoint x: 332, startPoint y: 66, endPoint x: 318, endPoint y: 52, distance: 19.1
click at [318, 52] on div "Sheet data extraction failed : Unable to extract any data using selected august…" at bounding box center [353, 59] width 96 height 25
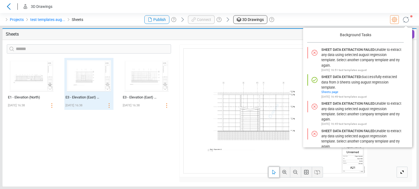
click at [303, 17] on div at bounding box center [349, 19] width 140 height 13
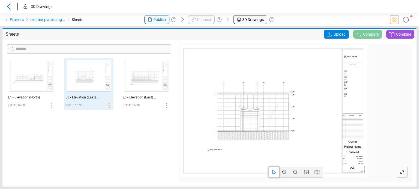
click at [140, 146] on div "‌ E1 - Elevation (North) [DATE] 16:38 ‌ E3 - Elevation (East) Partial 2 [DATE] …" at bounding box center [89, 120] width 172 height 125
click at [98, 17] on div "Projects test templates aug... Sheets" at bounding box center [70, 19] width 140 height 13
click at [376, 16] on div at bounding box center [349, 19] width 140 height 13
click at [146, 149] on div "‌ E1 - Elevation (North) [DATE] 16:38 ‌ E3 - Elevation (East) Partial 2 [DATE] …" at bounding box center [89, 120] width 172 height 125
click at [314, 18] on div at bounding box center [349, 19] width 140 height 13
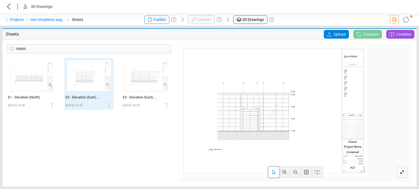
click at [406, 17] on icon at bounding box center [405, 19] width 9 height 9
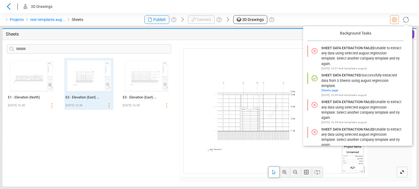
click at [341, 19] on div at bounding box center [349, 19] width 140 height 13
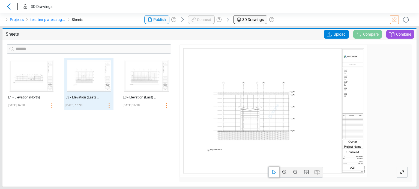
click at [328, 25] on div at bounding box center [349, 19] width 140 height 13
click at [402, 18] on icon at bounding box center [405, 19] width 9 height 9
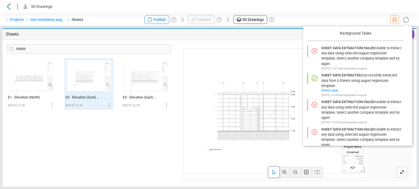
click at [352, 16] on div at bounding box center [349, 19] width 140 height 13
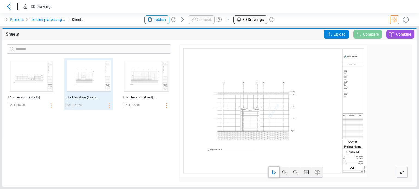
click at [161, 156] on div "‌ E1 - Elevation (North) [DATE] 16:38 ‌ E3 - Elevation (East) Partial 2 [DATE] …" at bounding box center [89, 120] width 172 height 125
click at [111, 15] on div "Projects test templates aug... Sheets" at bounding box center [70, 19] width 140 height 13
click at [110, 12] on header "3D Drawings" at bounding box center [209, 6] width 419 height 13
click at [117, 26] on div "Sheets Upload Compare Combine ‌ E1 - Elevation (North) [DATE] 16:38 ‌ E3 - Elev…" at bounding box center [209, 107] width 419 height 163
click at [85, 150] on div "‌ E1 - Elevation (North) [DATE] 16:38 ‌ E3 - Elevation (East) Partial 2 [DATE] …" at bounding box center [89, 120] width 172 height 125
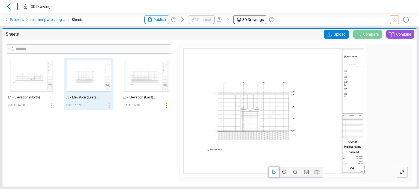
click at [398, 19] on div at bounding box center [400, 19] width 33 height 11
click at [397, 20] on icon at bounding box center [394, 19] width 7 height 7
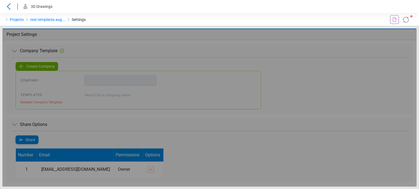
type input "**********"
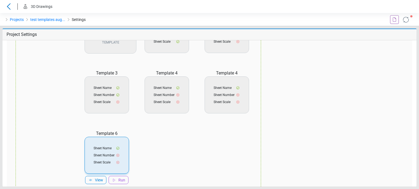
scroll to position [109, 0]
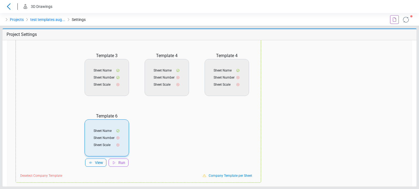
click at [180, 157] on div "Create Template Template 1 Sheet Name Sheet Number Sheet Scale View Run Templat…" at bounding box center [170, 82] width 180 height 181
click at [41, 144] on div "Templates" at bounding box center [50, 82] width 60 height 181
click at [58, 145] on div "Templates" at bounding box center [50, 82] width 60 height 181
click at [192, 133] on div "Create Template Template 1 Sheet Name Sheet Number Sheet Scale View Run Templat…" at bounding box center [170, 82] width 180 height 181
click at [193, 146] on div "Create Template Template 1 Sheet Name Sheet Number Sheet Scale View Run Templat…" at bounding box center [170, 82] width 180 height 181
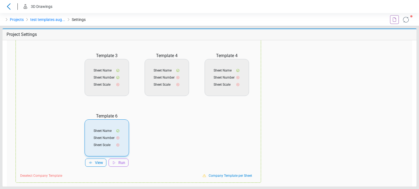
click at [52, 157] on div "Templates" at bounding box center [50, 82] width 60 height 181
click at [179, 137] on div "Create Template Template 1 Sheet Name Sheet Number Sheet Scale View Run Templat…" at bounding box center [170, 82] width 180 height 181
click at [183, 143] on div "Create Template Template 1 Sheet Name Sheet Number Sheet Scale View Run Templat…" at bounding box center [170, 82] width 180 height 181
click at [174, 137] on div "Create Template Template 1 Sheet Name Sheet Number Sheet Scale View Run Templat…" at bounding box center [170, 82] width 180 height 181
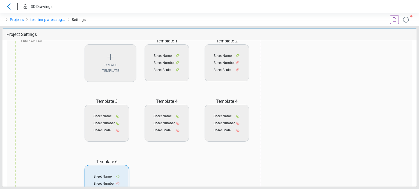
scroll to position [0, 0]
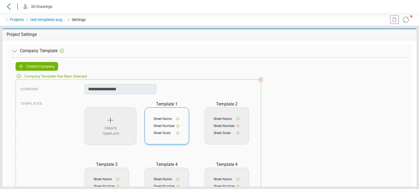
click at [169, 126] on span "Sheet Number" at bounding box center [163, 126] width 21 height 5
click at [150, 151] on icon at bounding box center [150, 151] width 4 height 4
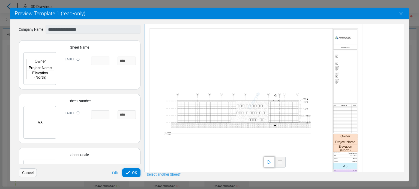
scroll to position [32, 0]
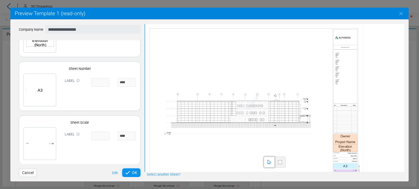
click at [140, 172] on div "OK" at bounding box center [131, 173] width 18 height 9
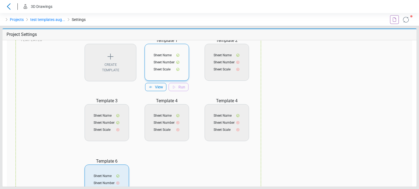
scroll to position [109, 0]
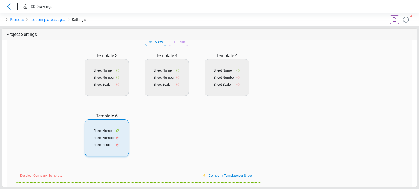
click at [40, 176] on span "Deselect Company Template" at bounding box center [41, 176] width 42 height 5
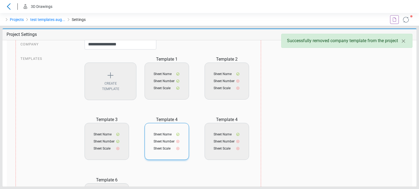
scroll to position [82, 0]
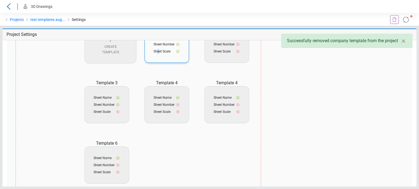
drag, startPoint x: 156, startPoint y: 51, endPoint x: 159, endPoint y: 53, distance: 3.9
click at [159, 53] on span "Sheet Scale" at bounding box center [161, 51] width 17 height 5
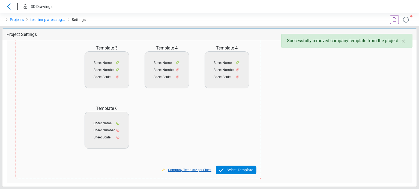
scroll to position [163, 0]
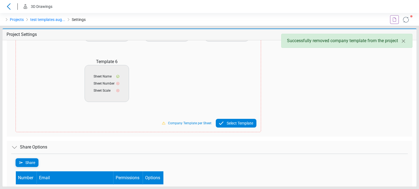
click at [227, 120] on span "Select Template" at bounding box center [239, 123] width 26 height 7
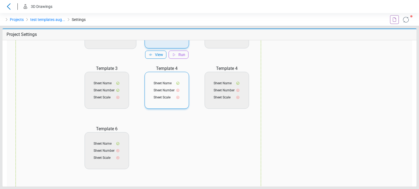
scroll to position [54, 0]
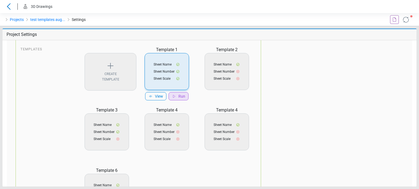
click at [173, 95] on icon at bounding box center [174, 96] width 4 height 4
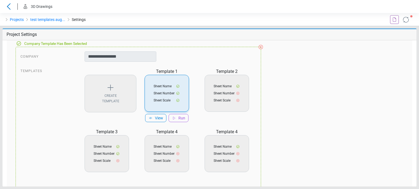
scroll to position [0, 0]
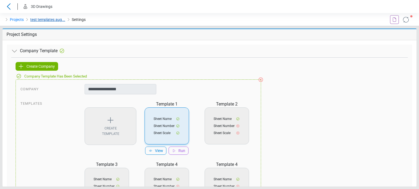
click at [41, 21] on link "test templates aug..." at bounding box center [47, 19] width 35 height 7
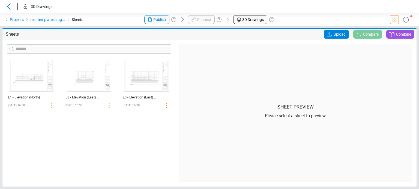
click at [342, 35] on span "Upload" at bounding box center [339, 34] width 12 height 9
click at [0, 0] on input "Upload" at bounding box center [0, 0] width 0 height 0
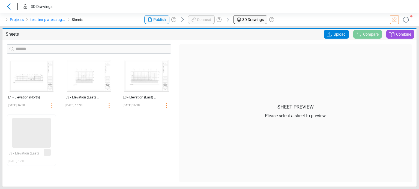
click at [58, 155] on div "‌ E3 - Elevation (East) [DATE] 17:00 ‌" at bounding box center [31, 142] width 57 height 57
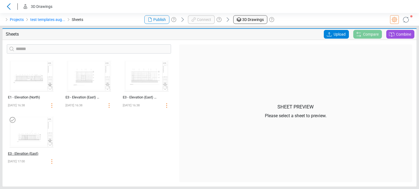
click at [24, 153] on div "E3 - Elevation (East)" at bounding box center [25, 153] width 35 height 5
select select "**********"
select select "*********"
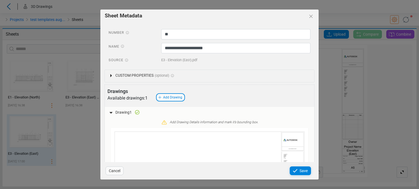
click at [147, 76] on span "Custom Properties" at bounding box center [134, 76] width 38 height 6
click at [111, 170] on span "Cancel" at bounding box center [114, 171] width 11 height 7
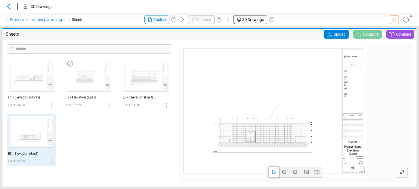
click at [89, 99] on div "E3 - Elevation (East) Partial 2" at bounding box center [82, 97] width 35 height 5
select select "**********"
select select "*********"
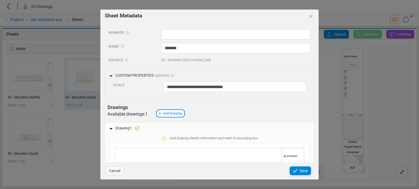
click at [110, 171] on span "Cancel" at bounding box center [114, 171] width 11 height 7
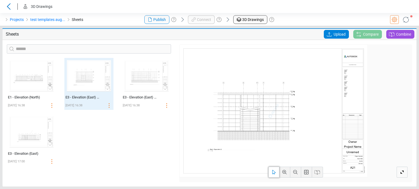
click at [122, 19] on div "Projects test templates aug... Sheets" at bounding box center [70, 19] width 140 height 13
click at [127, 24] on div "Projects test templates aug... Sheets" at bounding box center [70, 19] width 140 height 13
click at [318, 21] on div at bounding box center [349, 19] width 140 height 13
click at [395, 20] on circle at bounding box center [394, 20] width 2 height 2
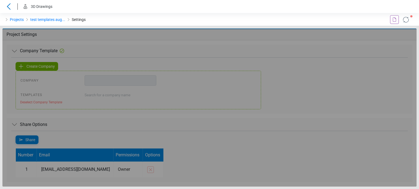
type input "**********"
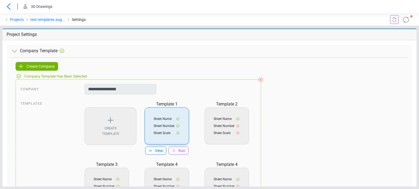
click at [158, 66] on div "**********" at bounding box center [209, 176] width 396 height 239
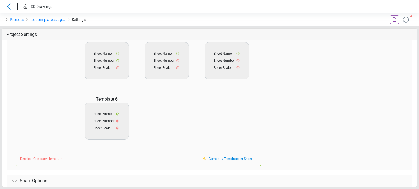
scroll to position [136, 0]
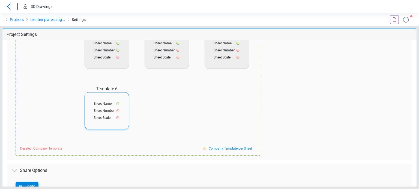
click at [100, 117] on span "Sheet Scale" at bounding box center [101, 118] width 17 height 5
click at [101, 135] on span "View" at bounding box center [99, 136] width 8 height 6
select select "*****"
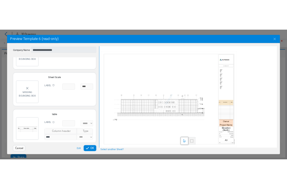
scroll to position [87, 0]
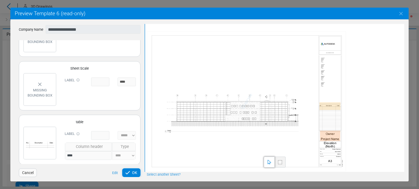
click at [85, 156] on div "**** **** ******" at bounding box center [100, 156] width 71 height 9
click at [32, 173] on span "Cancel" at bounding box center [27, 173] width 11 height 7
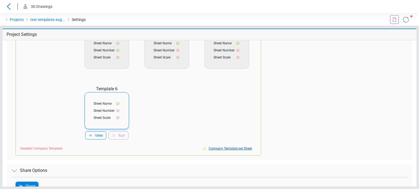
click at [222, 149] on span "Company Template per Sheet" at bounding box center [229, 148] width 43 height 5
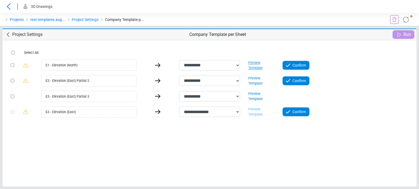
click at [253, 68] on div "Preview Template" at bounding box center [261, 65] width 26 height 10
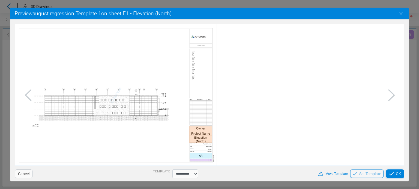
click at [339, 177] on div "Move Template" at bounding box center [333, 174] width 34 height 7
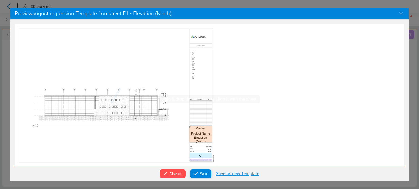
click at [205, 147] on div at bounding box center [200, 143] width 23 height 35
click at [180, 177] on span "Discard" at bounding box center [175, 174] width 13 height 7
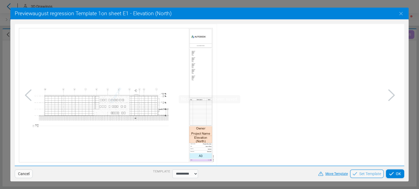
click at [338, 175] on span "Move Template" at bounding box center [336, 174] width 22 height 5
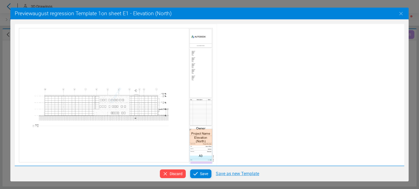
click at [207, 142] on div at bounding box center [200, 146] width 23 height 35
click at [197, 174] on icon at bounding box center [195, 174] width 7 height 7
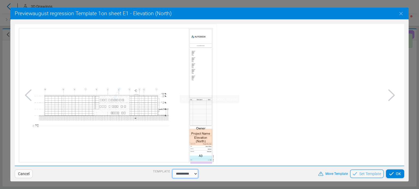
click at [190, 174] on select "**********" at bounding box center [185, 174] width 26 height 9
click at [172, 170] on select "**********" at bounding box center [185, 174] width 26 height 9
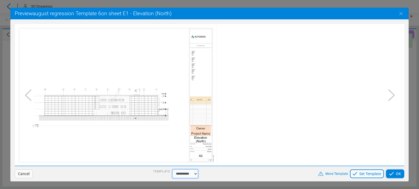
click at [189, 174] on select "**********" at bounding box center [185, 174] width 26 height 9
select select "**********"
click at [172, 170] on select "**********" at bounding box center [185, 174] width 26 height 9
click at [187, 183] on div "**********" at bounding box center [209, 94] width 419 height 189
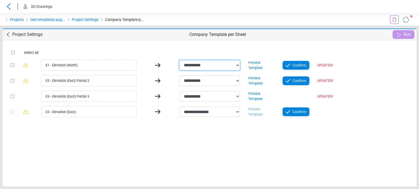
click at [234, 63] on select "**********" at bounding box center [209, 65] width 61 height 10
click at [250, 68] on div "Preview Template" at bounding box center [261, 65] width 26 height 10
click at [210, 69] on select "**********" at bounding box center [209, 65] width 61 height 10
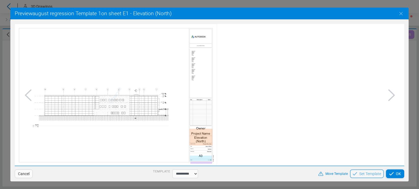
click at [25, 173] on span "Cancel" at bounding box center [23, 174] width 11 height 7
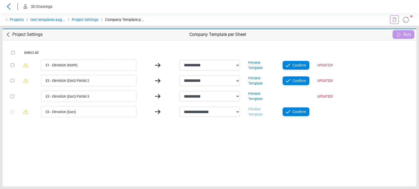
click at [204, 72] on div "**********" at bounding box center [209, 84] width 414 height 68
click at [204, 65] on select "**********" at bounding box center [209, 65] width 61 height 10
click at [268, 158] on div "**********" at bounding box center [209, 113] width 414 height 147
click at [230, 68] on select "**********" at bounding box center [209, 65] width 61 height 10
click at [254, 66] on div "Preview Template" at bounding box center [261, 65] width 26 height 10
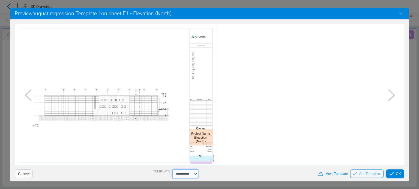
click at [189, 174] on select "**********" at bounding box center [185, 174] width 26 height 9
select select "**********"
click at [172, 170] on select "**********" at bounding box center [185, 174] width 26 height 9
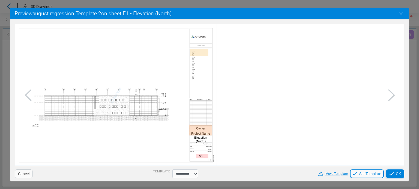
click at [343, 175] on span "Move Template" at bounding box center [336, 174] width 22 height 5
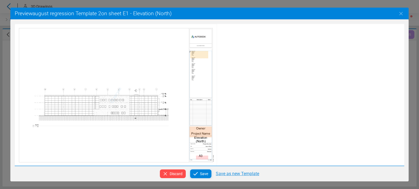
click at [204, 135] on div at bounding box center [200, 105] width 23 height 109
click at [235, 172] on div "Save as new Template" at bounding box center [237, 174] width 43 height 7
select select "**********"
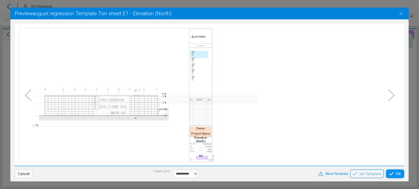
click at [398, 176] on span "OK" at bounding box center [397, 174] width 5 height 7
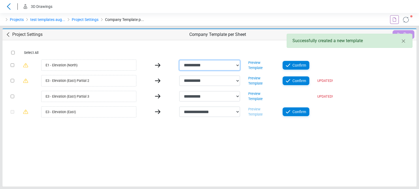
click at [223, 68] on select "**********" at bounding box center [209, 65] width 61 height 10
click at [275, 158] on div "**********" at bounding box center [209, 113] width 414 height 147
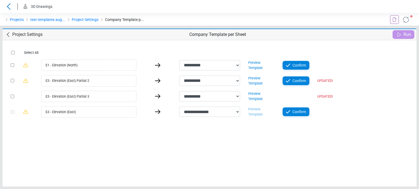
click at [188, 11] on header "3D Drawings" at bounding box center [209, 6] width 419 height 13
click at [278, 41] on div "**********" at bounding box center [209, 113] width 414 height 147
click at [402, 18] on icon at bounding box center [405, 19] width 9 height 9
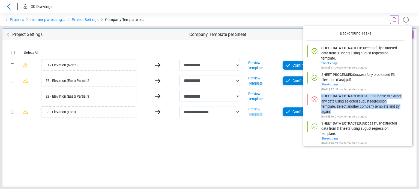
drag, startPoint x: 320, startPoint y: 96, endPoint x: 363, endPoint y: 112, distance: 46.1
click at [363, 112] on div "Sheet data extraction failed : Unable to extract any data using selected august…" at bounding box center [353, 106] width 96 height 25
copy div "Sheet data extraction failed : Unable to extract any data using selected august…"
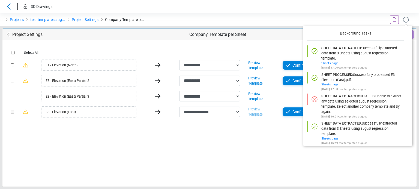
click at [273, 20] on div at bounding box center [244, 19] width 70 height 13
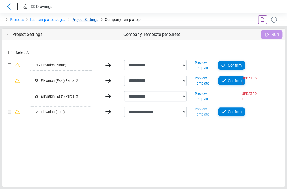
click at [78, 21] on link "Project Settings" at bounding box center [85, 19] width 27 height 7
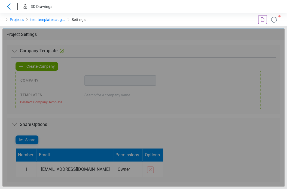
type input "**********"
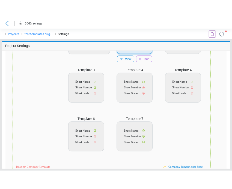
scroll to position [136, 0]
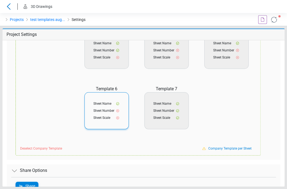
click at [109, 113] on div "Sheet Name Sheet Number Sheet Scale" at bounding box center [106, 110] width 44 height 37
click at [54, 148] on span "Deselect Company Template" at bounding box center [41, 148] width 42 height 5
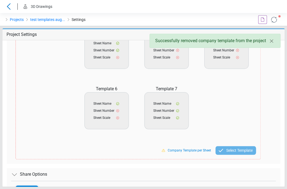
click at [112, 114] on div "Sheet Name Sheet Number Sheet Scale" at bounding box center [106, 110] width 44 height 37
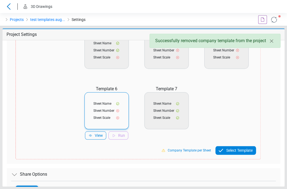
click at [231, 151] on span "Select Template" at bounding box center [239, 150] width 26 height 7
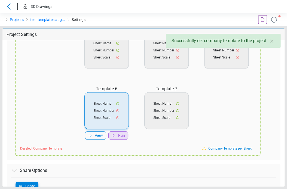
click at [117, 137] on div "Run" at bounding box center [118, 136] width 20 height 8
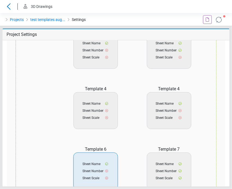
click at [219, 23] on icon at bounding box center [218, 19] width 11 height 11
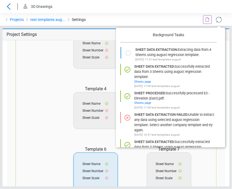
click at [220, 19] on icon at bounding box center [218, 19] width 9 height 9
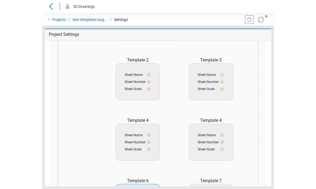
scroll to position [109, 0]
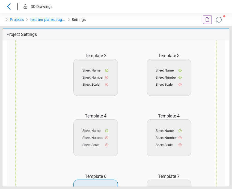
click at [216, 20] on icon at bounding box center [219, 20] width 10 height 10
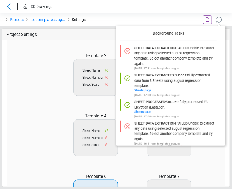
click at [175, 15] on div at bounding box center [203, 19] width 58 height 13
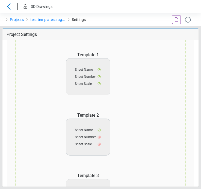
click at [185, 22] on icon at bounding box center [187, 20] width 6 height 6
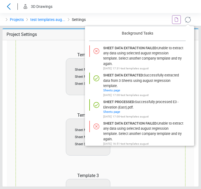
click at [185, 20] on icon at bounding box center [188, 20] width 10 height 10
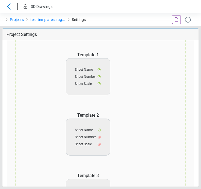
click at [122, 12] on header "3D Drawings" at bounding box center [100, 6] width 201 height 13
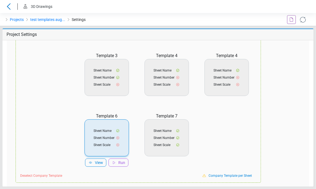
click at [104, 21] on div "Projects test templates aug... Settings" at bounding box center [79, 19] width 158 height 13
click at [13, 19] on link "Projects" at bounding box center [17, 19] width 14 height 7
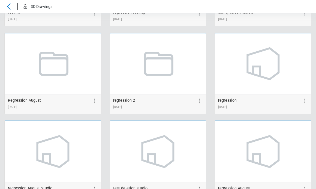
scroll to position [1091, 0]
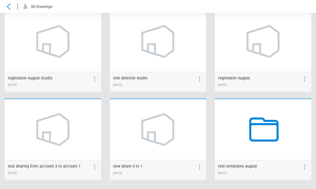
click at [265, 124] on icon at bounding box center [262, 129] width 41 height 41
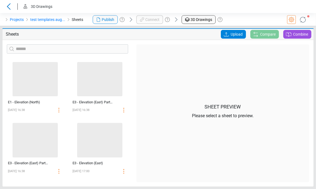
click at [234, 35] on span "Upload" at bounding box center [237, 34] width 12 height 9
click at [0, 0] on input "Upload" at bounding box center [0, 0] width 0 height 0
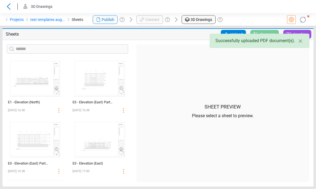
click at [305, 19] on icon at bounding box center [302, 19] width 9 height 9
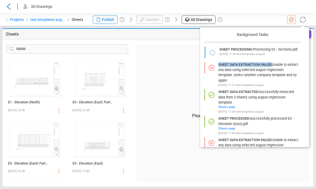
drag, startPoint x: 218, startPoint y: 64, endPoint x: 272, endPoint y: 62, distance: 54.8
click at [272, 62] on div "Sheet data extraction failed : Unable to extract any data using selected august…" at bounding box center [250, 74] width 96 height 25
copy span "Sheet data extraction failed :"
click at [274, 64] on span "Unable to extract any data using selected august regression template. Select an…" at bounding box center [258, 73] width 80 height 20
drag, startPoint x: 274, startPoint y: 64, endPoint x: 252, endPoint y: 69, distance: 23.3
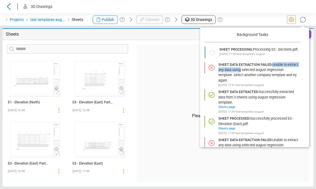
click at [252, 69] on span "Unable to extract any data using selected august regression template. Select an…" at bounding box center [258, 73] width 80 height 20
copy span "Unable to extract any data using"
click at [246, 16] on div at bounding box center [263, 19] width 105 height 13
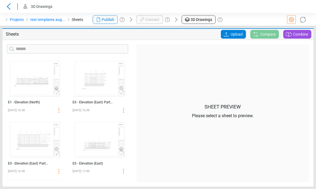
click at [303, 19] on icon at bounding box center [303, 20] width 10 height 10
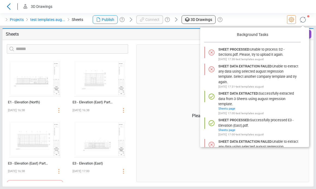
click at [182, 56] on div "Sheet Preview Please select a sheet to preview." at bounding box center [222, 113] width 173 height 138
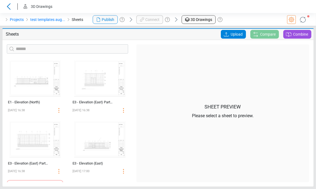
click at [226, 32] on icon at bounding box center [226, 34] width 7 height 7
click at [0, 0] on input "Upload" at bounding box center [0, 0] width 0 height 0
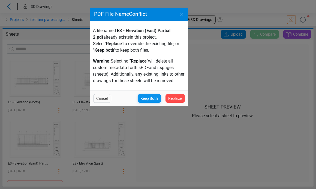
click at [148, 99] on span "Keep Both" at bounding box center [149, 98] width 17 height 7
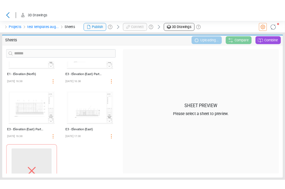
scroll to position [57, 0]
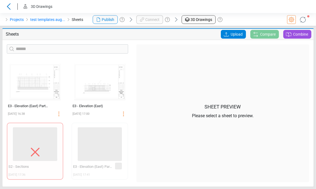
click at [299, 20] on icon at bounding box center [303, 20] width 10 height 10
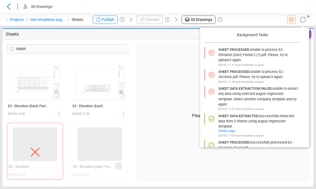
click at [144, 39] on div "Sheets Upload Compare Combine" at bounding box center [157, 34] width 311 height 11
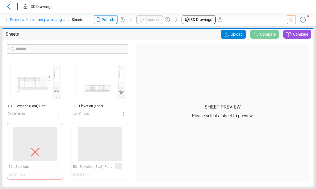
click at [92, 146] on span "‌" at bounding box center [100, 145] width 44 height 34
click at [30, 150] on icon at bounding box center [34, 152] width 17 height 17
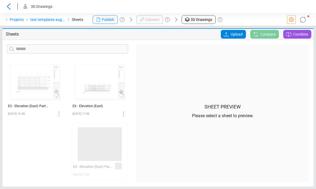
click at [305, 24] on icon at bounding box center [302, 19] width 9 height 9
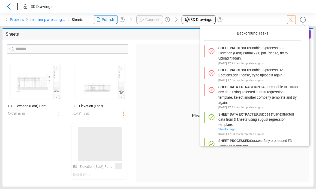
click at [9, 158] on div "‌ ‌ Deleting... S2 - Sections [DATE] 17:36" at bounding box center [8, 151] width 56 height 57
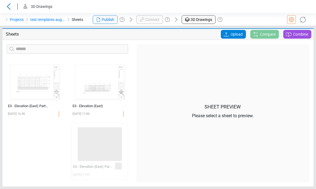
click at [17, 152] on div "‌ ‌ Deleting... S2 - Sections [DATE] 17:36" at bounding box center [8, 151] width 56 height 57
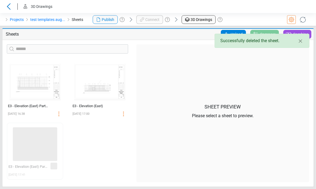
click at [96, 148] on div "‌ E1 - Elevation (North) [DATE] 16:38 ‌ E3 - Elevation (East) Partial 2 [DATE] …" at bounding box center [67, 120] width 129 height 125
click at [299, 20] on icon at bounding box center [302, 19] width 9 height 9
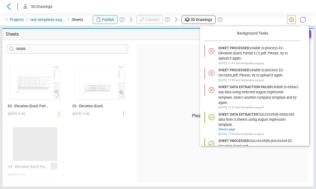
click at [235, 74] on span "Unable to process S2 - Sections.pdf. Please, try to upload it again." at bounding box center [251, 72] width 66 height 9
click at [270, 13] on header "3D Drawings" at bounding box center [158, 6] width 316 height 13
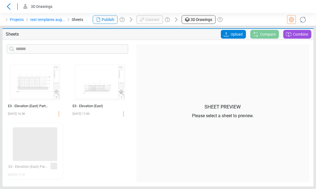
click at [234, 34] on span "Upload" at bounding box center [237, 34] width 12 height 9
click at [0, 0] on input "Upload" at bounding box center [0, 0] width 0 height 0
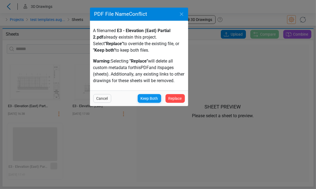
click at [157, 100] on span "Keep Both" at bounding box center [149, 98] width 17 height 7
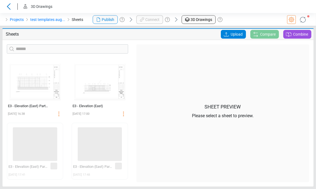
click at [303, 22] on icon at bounding box center [302, 19] width 9 height 9
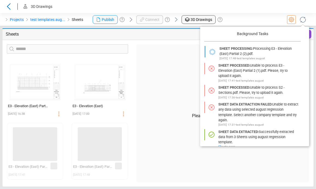
click at [275, 16] on div at bounding box center [263, 19] width 105 height 13
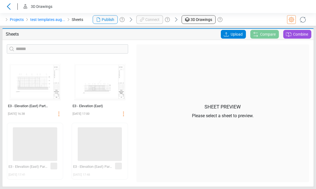
click at [300, 23] on icon at bounding box center [302, 19] width 9 height 9
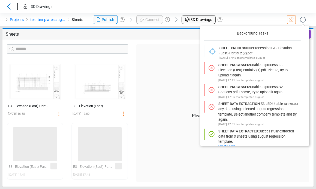
click at [300, 23] on icon at bounding box center [302, 19] width 9 height 9
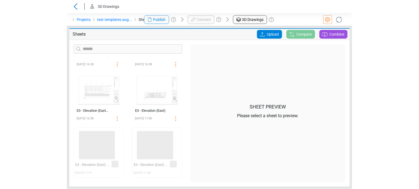
scroll to position [30, 0]
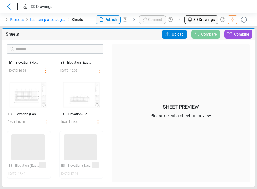
click at [242, 19] on icon at bounding box center [244, 19] width 9 height 9
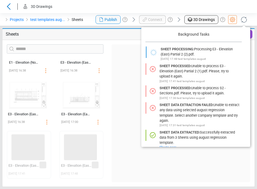
click at [157, 4] on header "3D Drawings" at bounding box center [128, 6] width 257 height 13
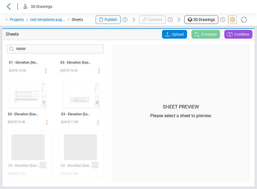
click at [240, 21] on icon at bounding box center [244, 19] width 9 height 9
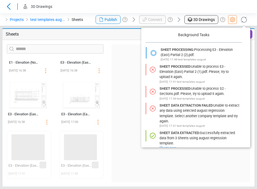
click at [216, 5] on header "3D Drawings" at bounding box center [128, 6] width 257 height 13
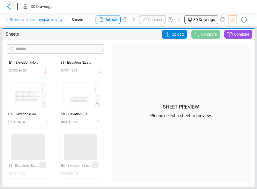
click at [242, 19] on icon at bounding box center [244, 20] width 10 height 10
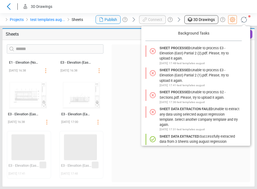
click at [221, 8] on header "3D Drawings" at bounding box center [128, 6] width 257 height 13
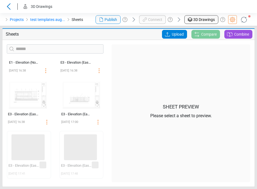
click at [232, 7] on header "3D Drawings" at bounding box center [128, 6] width 257 height 13
click at [241, 20] on icon at bounding box center [244, 20] width 8 height 8
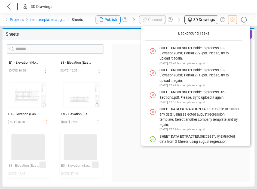
click at [205, 8] on header "3D Drawings" at bounding box center [128, 6] width 257 height 13
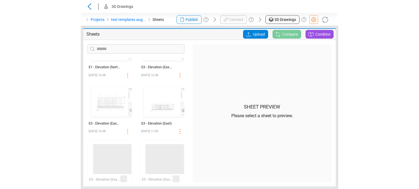
scroll to position [0, 0]
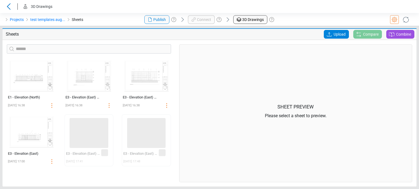
click at [195, 146] on div "Sheet Preview Please select a sheet to preview." at bounding box center [295, 113] width 233 height 138
click at [17, 22] on link "Projects" at bounding box center [17, 19] width 14 height 7
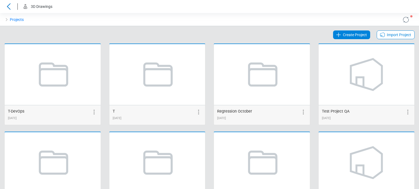
click at [232, 26] on div at bounding box center [244, 19] width 70 height 13
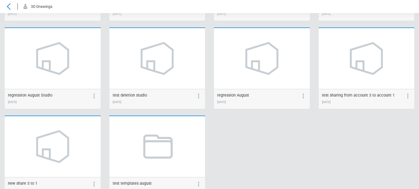
scroll to position [827, 0]
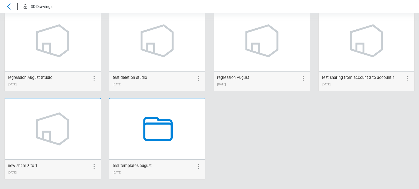
click at [145, 135] on icon at bounding box center [156, 128] width 41 height 41
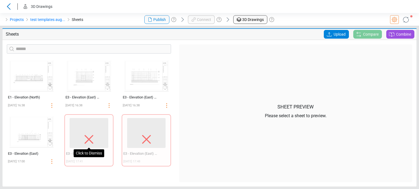
click at [89, 141] on icon at bounding box center [88, 139] width 17 height 17
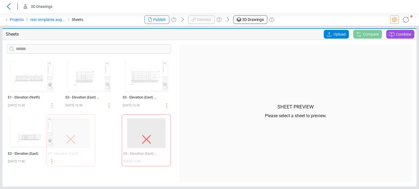
click at [142, 138] on icon at bounding box center [146, 139] width 17 height 17
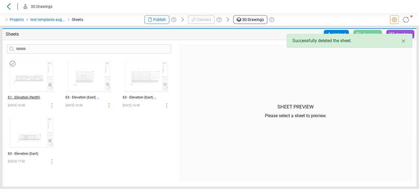
click at [35, 96] on div "E1 - Elevation (North)" at bounding box center [25, 97] width 35 height 5
select select "**********"
select select "*********"
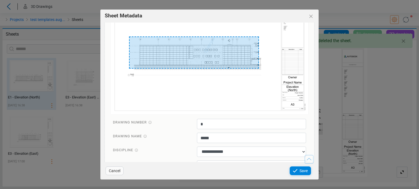
scroll to position [182, 0]
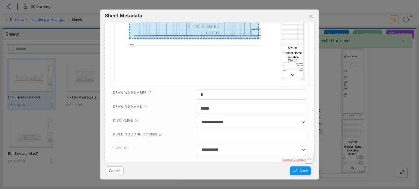
click at [294, 174] on icon at bounding box center [295, 171] width 7 height 7
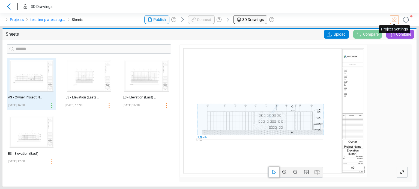
click at [397, 20] on link at bounding box center [394, 19] width 9 height 9
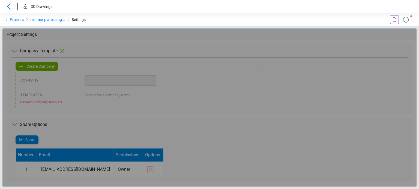
type input "**********"
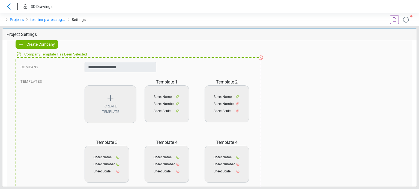
scroll to position [54, 0]
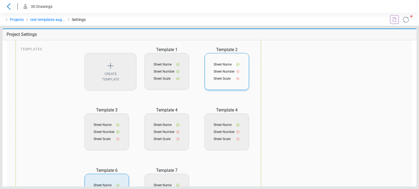
click at [220, 67] on div "Sheet Name Sheet Number Sheet Scale" at bounding box center [226, 71] width 44 height 37
click at [214, 97] on div "View" at bounding box center [215, 96] width 21 height 8
select select "*****"
select select "******"
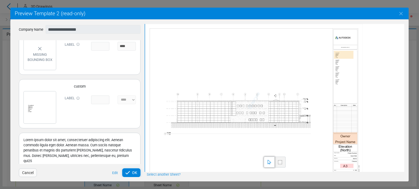
scroll to position [156, 0]
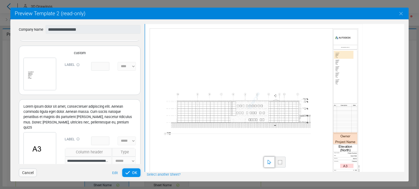
click at [135, 174] on span "OK" at bounding box center [134, 173] width 5 height 7
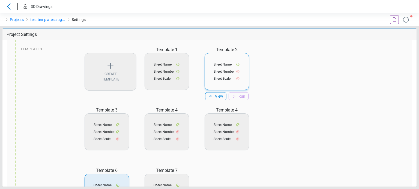
click at [113, 79] on span "Template" at bounding box center [110, 79] width 17 height 5
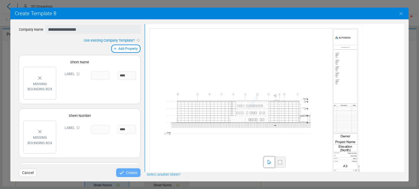
click at [96, 76] on input at bounding box center [100, 75] width 18 height 9
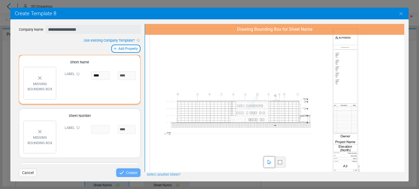
type input "****"
drag, startPoint x: 403, startPoint y: 12, endPoint x: 399, endPoint y: 13, distance: 4.2
click at [403, 12] on icon "Close" at bounding box center [400, 13] width 7 height 7
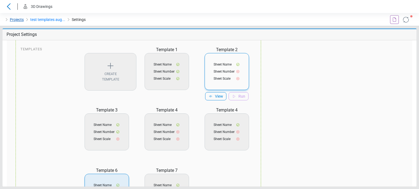
click at [10, 21] on link "Projects" at bounding box center [17, 19] width 14 height 7
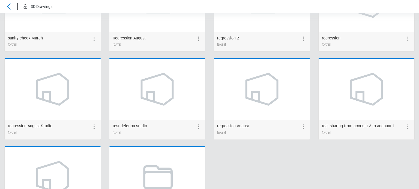
scroll to position [827, 0]
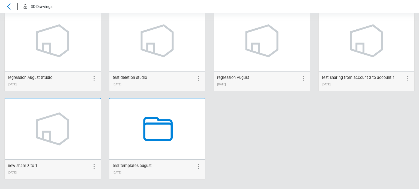
click at [150, 130] on icon at bounding box center [156, 128] width 41 height 41
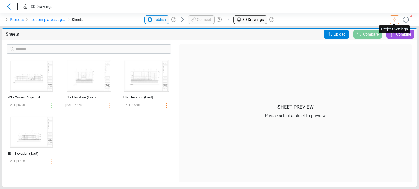
click at [391, 22] on icon at bounding box center [394, 19] width 7 height 7
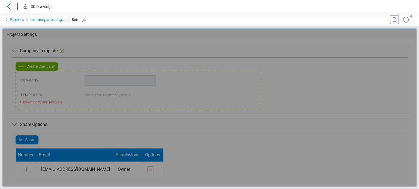
type input "**********"
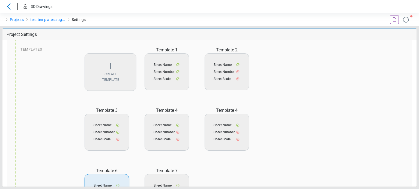
scroll to position [54, 0]
click at [118, 73] on div "Create Template" at bounding box center [110, 72] width 52 height 38
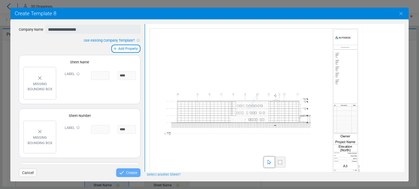
click at [101, 74] on input at bounding box center [100, 75] width 18 height 9
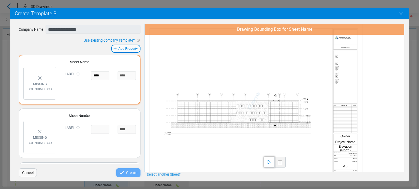
type input "****"
click at [282, 163] on div at bounding box center [279, 162] width 11 height 11
drag, startPoint x: 333, startPoint y: 134, endPoint x: 356, endPoint y: 144, distance: 25.3
click at [356, 144] on div at bounding box center [253, 101] width 217 height 154
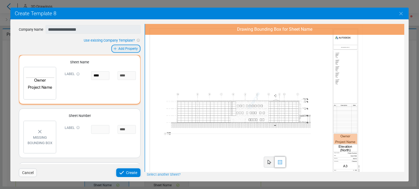
click at [132, 51] on div "Add Property" at bounding box center [125, 49] width 29 height 8
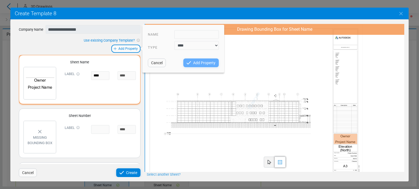
click at [178, 37] on input "text" at bounding box center [196, 34] width 44 height 9
type input "*****"
click at [178, 44] on select "**** *****" at bounding box center [196, 45] width 44 height 9
click at [174, 41] on select "**** *****" at bounding box center [196, 45] width 44 height 9
click at [194, 67] on div "Name ***** Type **** ***** Cancel Add Property" at bounding box center [183, 49] width 82 height 48
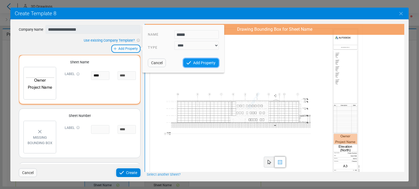
click at [195, 64] on span "Add Property" at bounding box center [204, 63] width 22 height 7
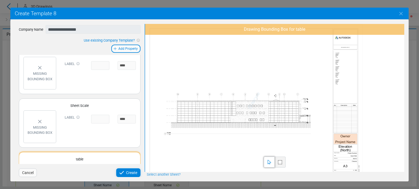
scroll to position [101, 0]
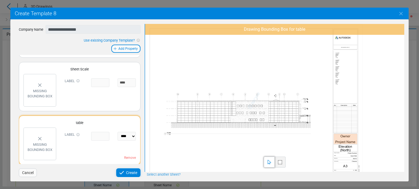
click at [279, 159] on div at bounding box center [279, 162] width 11 height 11
drag, startPoint x: 332, startPoint y: 102, endPoint x: 357, endPoint y: 112, distance: 26.8
click at [357, 112] on div at bounding box center [253, 101] width 217 height 154
click at [123, 172] on icon at bounding box center [121, 173] width 7 height 7
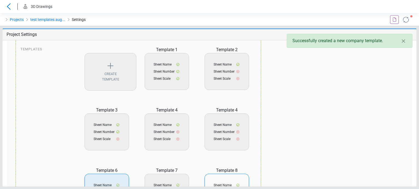
scroll to position [109, 0]
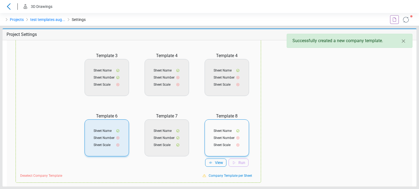
click at [225, 136] on span "Sheet Number" at bounding box center [223, 138] width 21 height 5
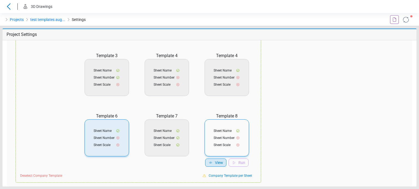
click at [222, 162] on span "View" at bounding box center [219, 163] width 8 height 6
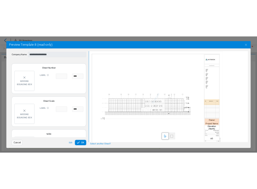
scroll to position [86, 0]
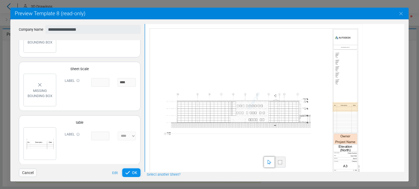
click at [131, 175] on div "OK" at bounding box center [131, 173] width 18 height 9
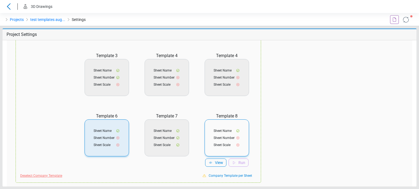
click at [32, 175] on span "Deselect Company Template" at bounding box center [41, 176] width 42 height 5
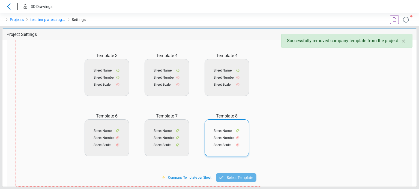
click at [222, 135] on div "Sheet Name Sheet Number Sheet Scale" at bounding box center [226, 138] width 44 height 37
click at [228, 176] on span "Select Template" at bounding box center [239, 178] width 26 height 7
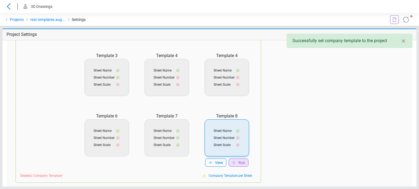
click at [233, 162] on icon at bounding box center [234, 163] width 2 height 3
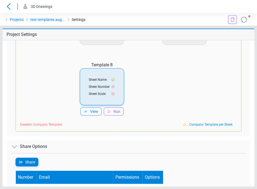
scroll to position [275, 0]
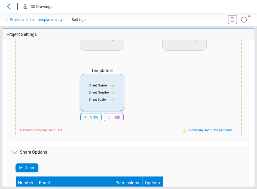
click at [242, 20] on icon at bounding box center [244, 19] width 9 height 9
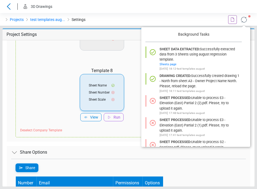
click at [135, 18] on div "Projects test templates aug... Settings" at bounding box center [85, 19] width 171 height 13
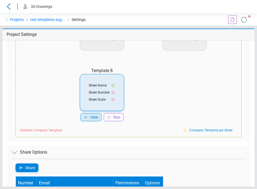
click at [93, 116] on span "View" at bounding box center [94, 117] width 8 height 6
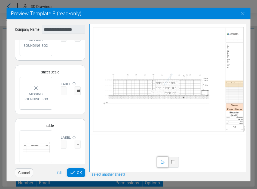
scroll to position [86, 0]
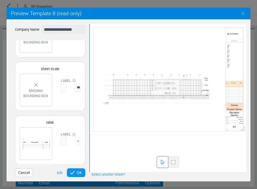
click at [72, 176] on icon at bounding box center [72, 173] width 7 height 7
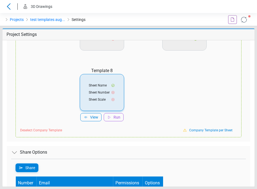
click at [242, 20] on icon at bounding box center [244, 19] width 10 height 10
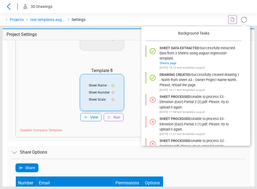
click at [203, 19] on div at bounding box center [225, 19] width 64 height 13
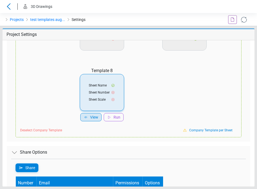
click at [98, 116] on div "View" at bounding box center [90, 117] width 21 height 8
